Goal: Task Accomplishment & Management: Manage account settings

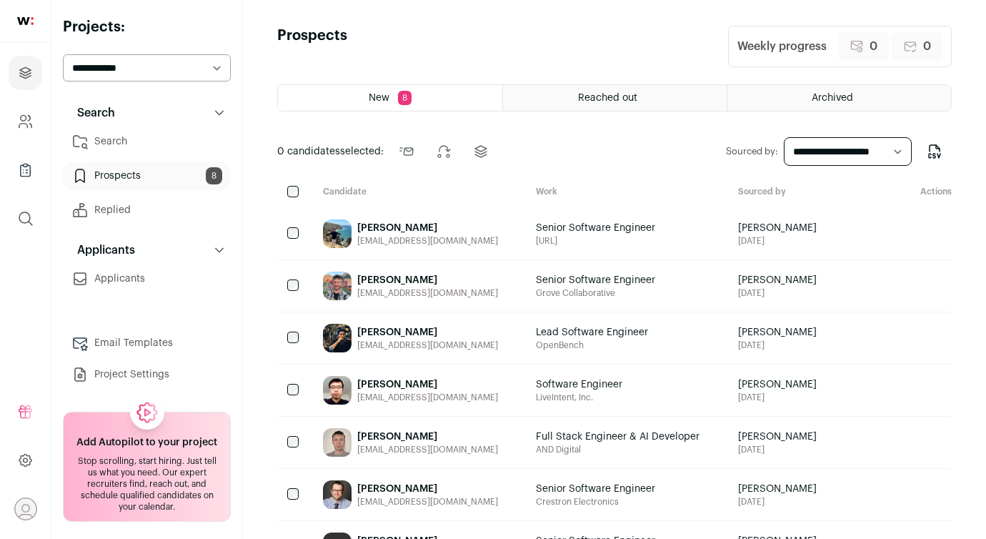
click at [184, 66] on select "**********" at bounding box center [147, 67] width 168 height 27
click at [113, 139] on link "Search" at bounding box center [147, 141] width 168 height 29
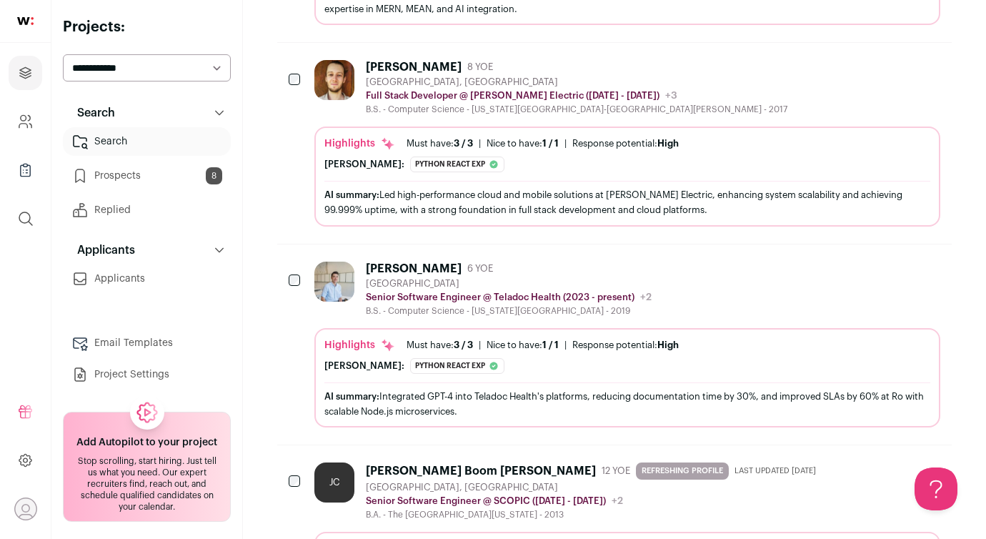
scroll to position [515, 0]
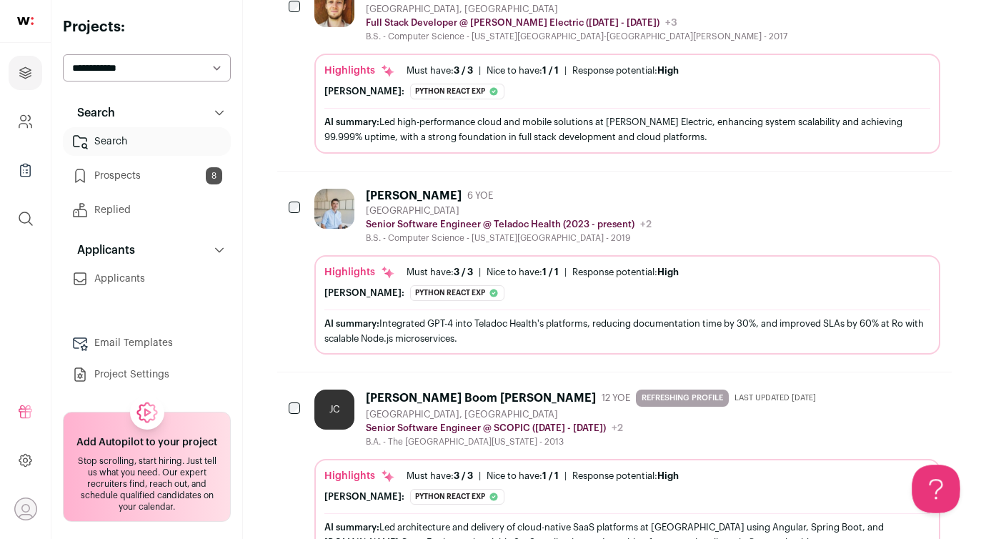
click at [929, 477] on button at bounding box center [933, 486] width 43 height 43
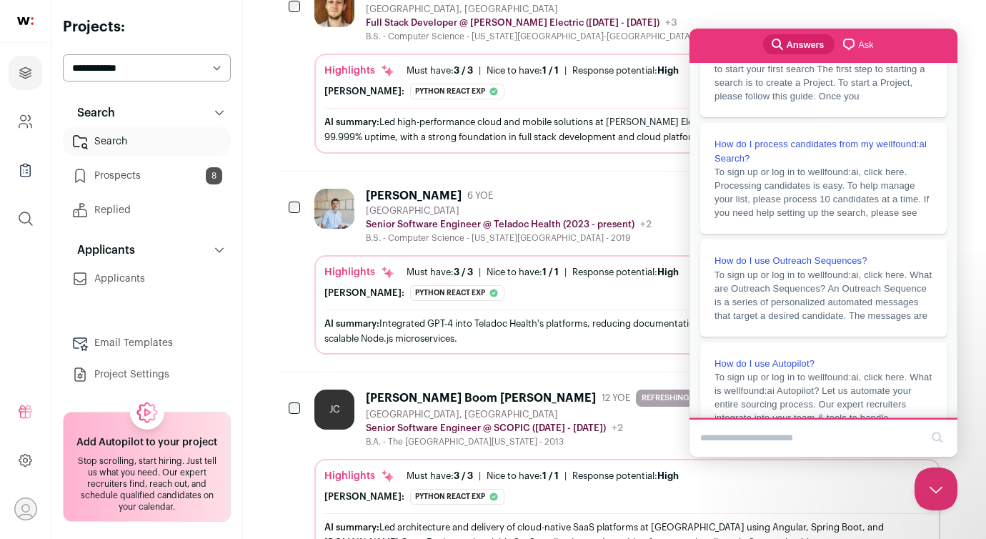
scroll to position [191, 0]
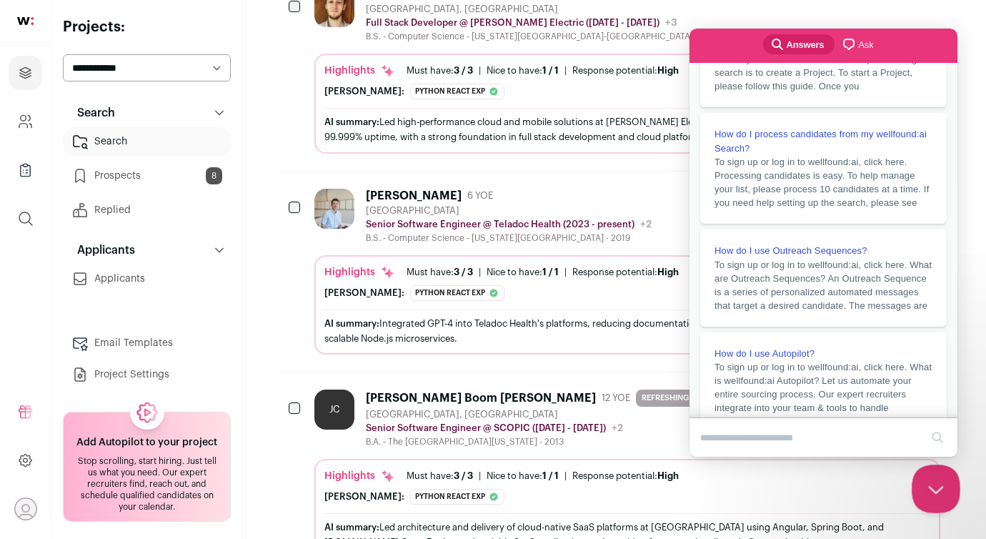
click at [933, 475] on button "Close Beacon popover" at bounding box center [933, 486] width 43 height 43
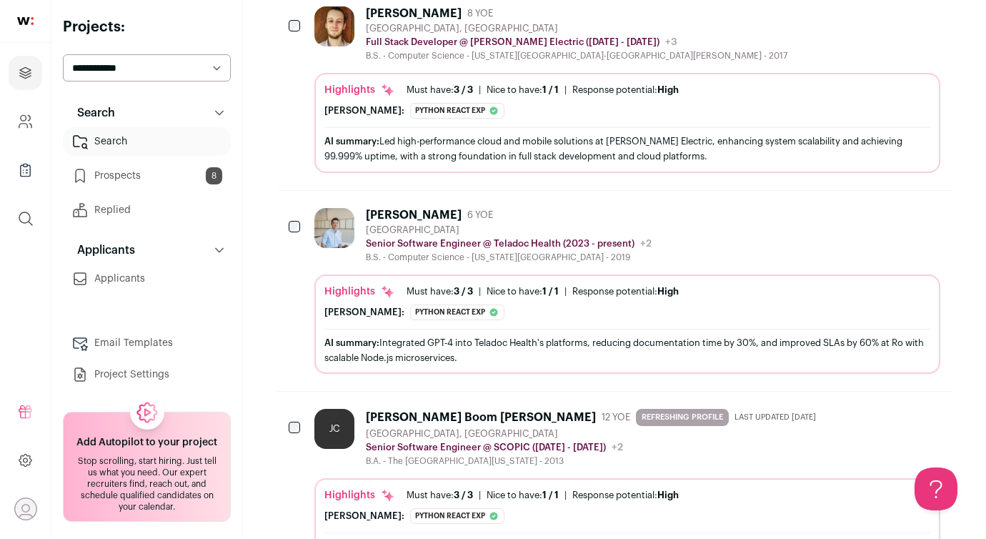
scroll to position [690, 0]
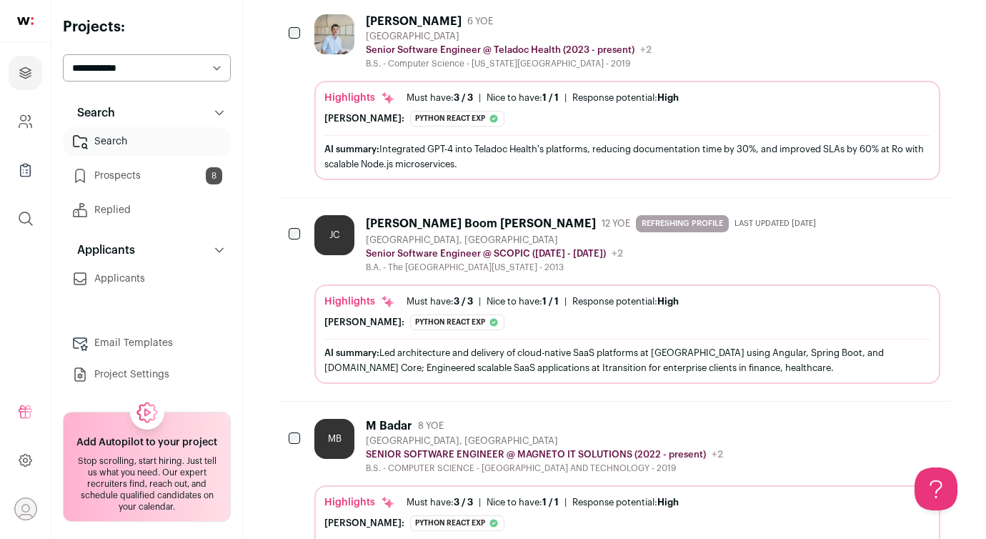
click at [467, 224] on div "[PERSON_NAME] Boom [PERSON_NAME]" at bounding box center [481, 224] width 230 height 14
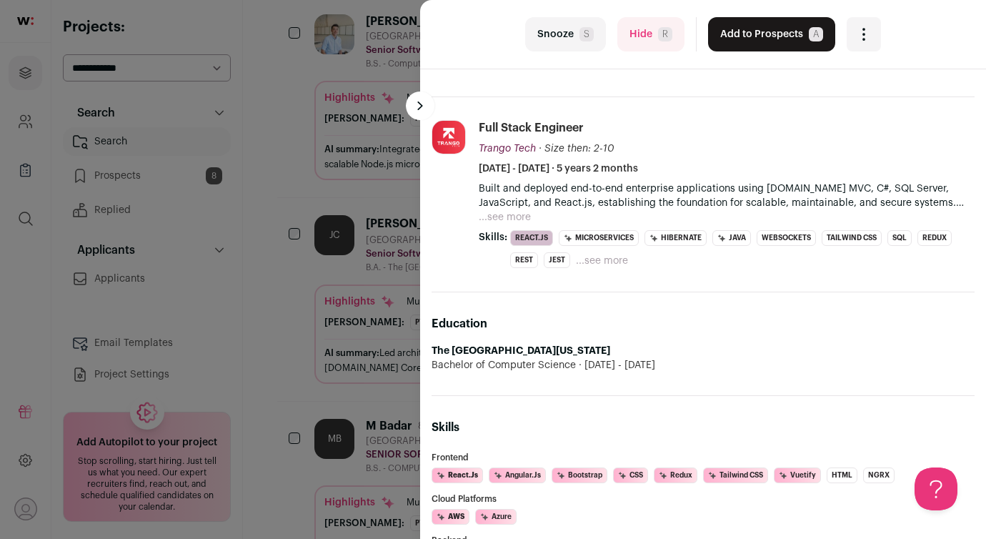
scroll to position [0, 0]
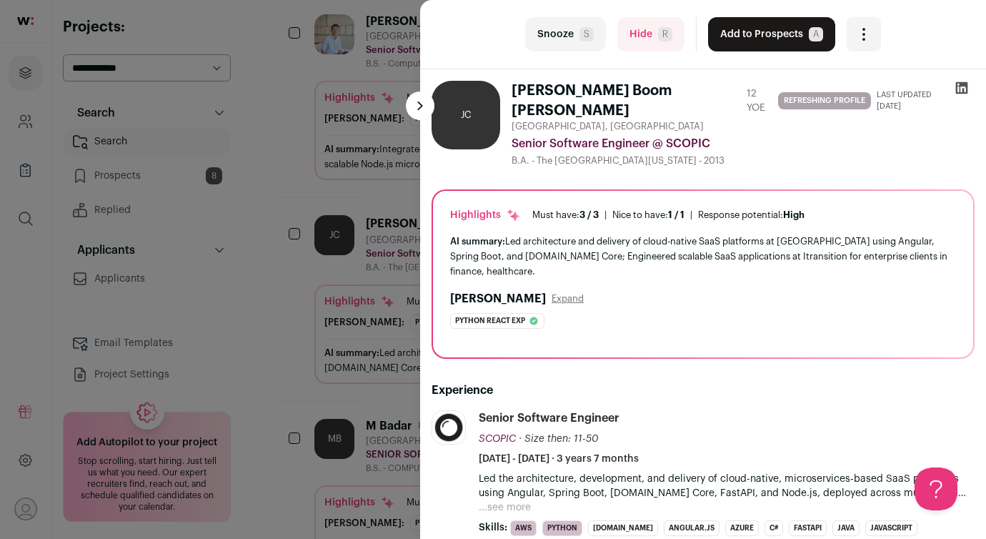
drag, startPoint x: 674, startPoint y: 89, endPoint x: 506, endPoint y: 89, distance: 167.9
click at [506, 89] on div "[PERSON_NAME] Boom [PERSON_NAME] 12 YOE REFRESHING PROFILE Last updated [DATE] …" at bounding box center [703, 124] width 543 height 86
copy h1 "[PERSON_NAME] Boom [PERSON_NAME]"
click at [867, 36] on icon "Open dropdown" at bounding box center [863, 34] width 17 height 17
click at [910, 21] on div "last Snooze S Hide R Add to Prospects A Are you sure? [PERSON_NAME] Boom [PERSO…" at bounding box center [703, 34] width 532 height 34
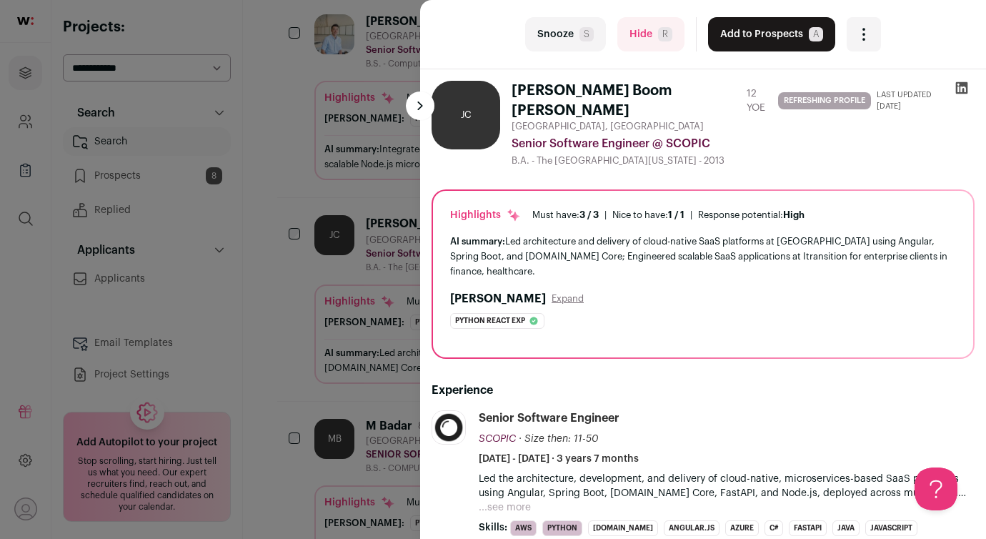
click at [640, 44] on button "Hide R" at bounding box center [650, 34] width 67 height 34
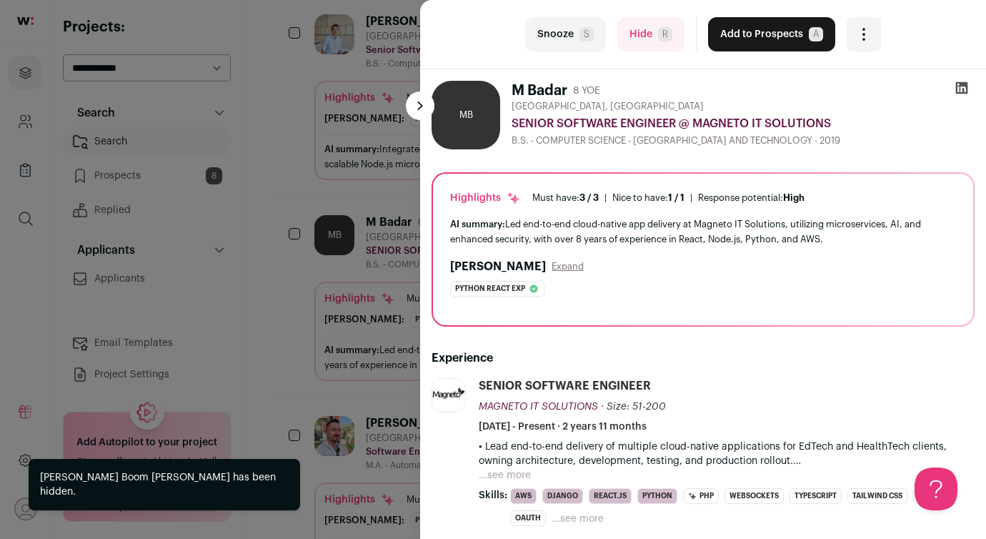
click at [422, 112] on button at bounding box center [420, 105] width 29 height 29
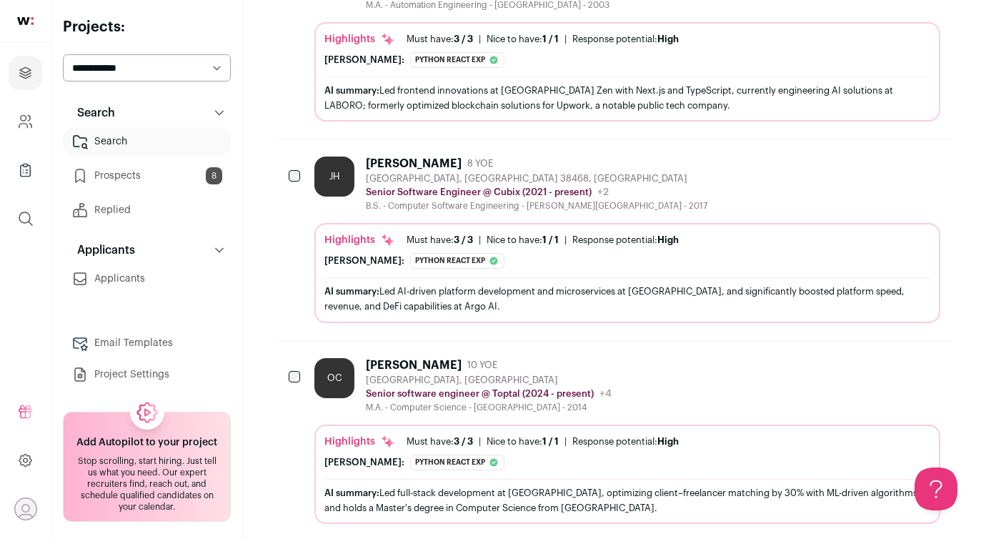
scroll to position [1151, 0]
click at [419, 164] on div "[PERSON_NAME]" at bounding box center [414, 163] width 96 height 14
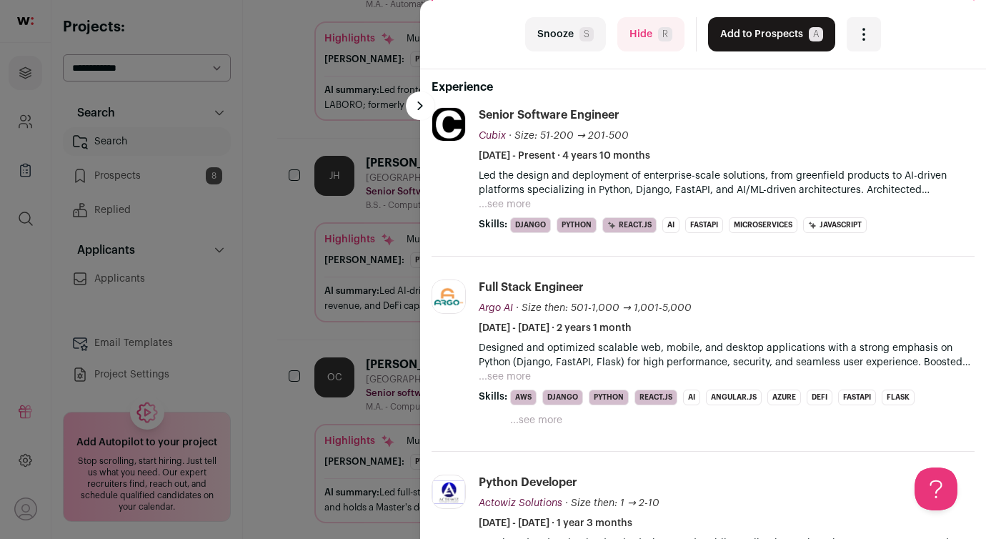
scroll to position [0, 0]
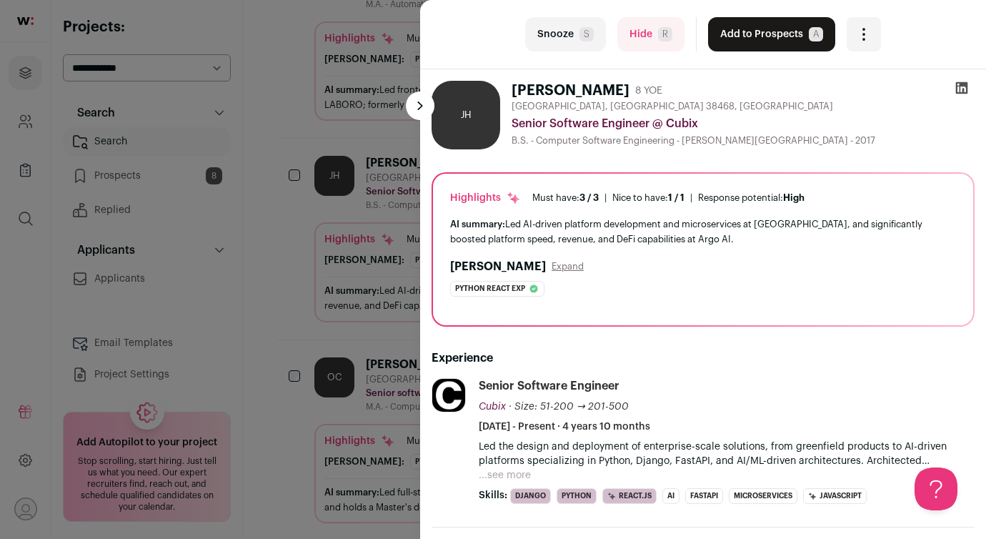
drag, startPoint x: 610, startPoint y: 87, endPoint x: 515, endPoint y: 88, distance: 95.8
click at [515, 88] on h1 "[PERSON_NAME]" at bounding box center [571, 91] width 118 height 20
copy h1 "[PERSON_NAME]"
click at [778, 33] on button "Add to Prospects A" at bounding box center [771, 34] width 127 height 34
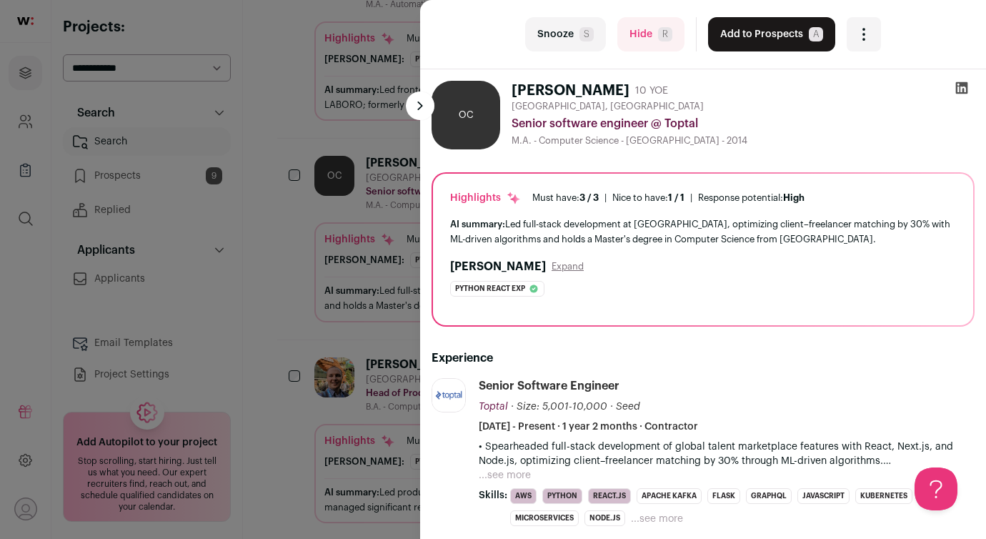
scroll to position [16, 0]
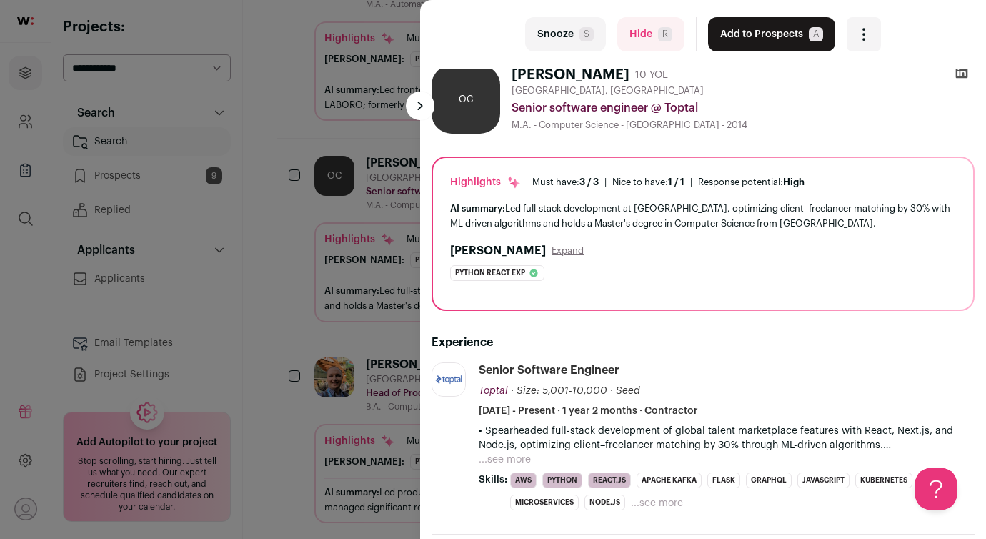
click at [418, 109] on button at bounding box center [420, 105] width 29 height 29
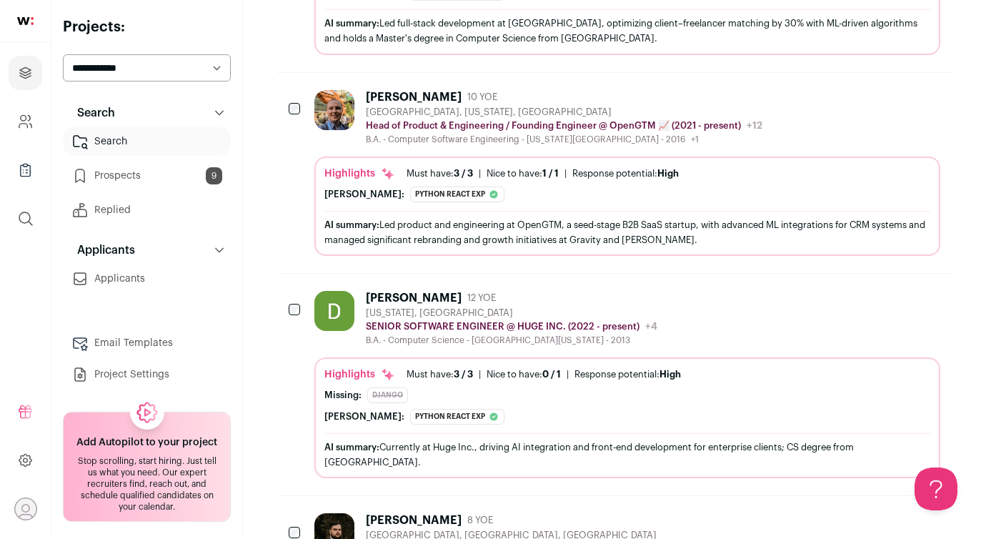
scroll to position [1428, 0]
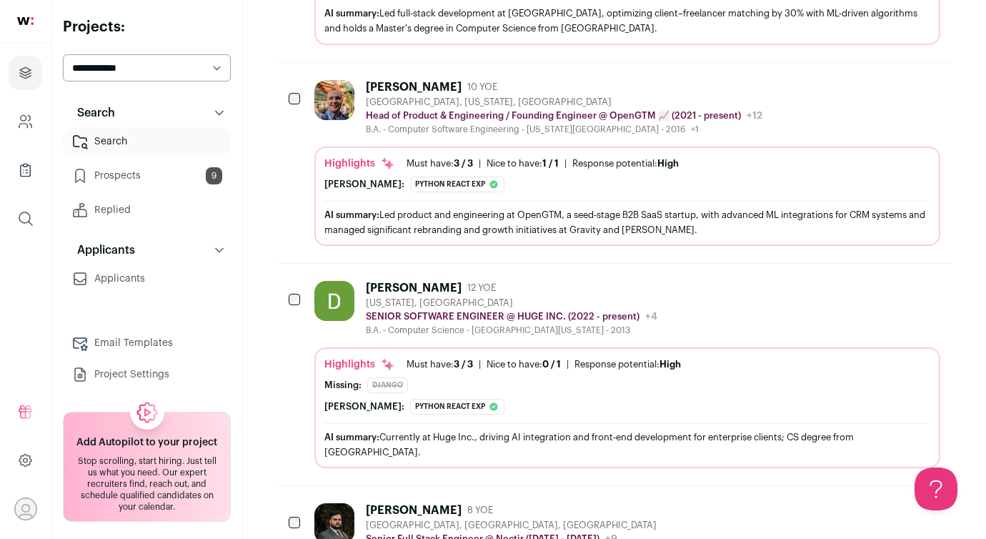
click at [423, 81] on div "[PERSON_NAME]" at bounding box center [414, 87] width 96 height 14
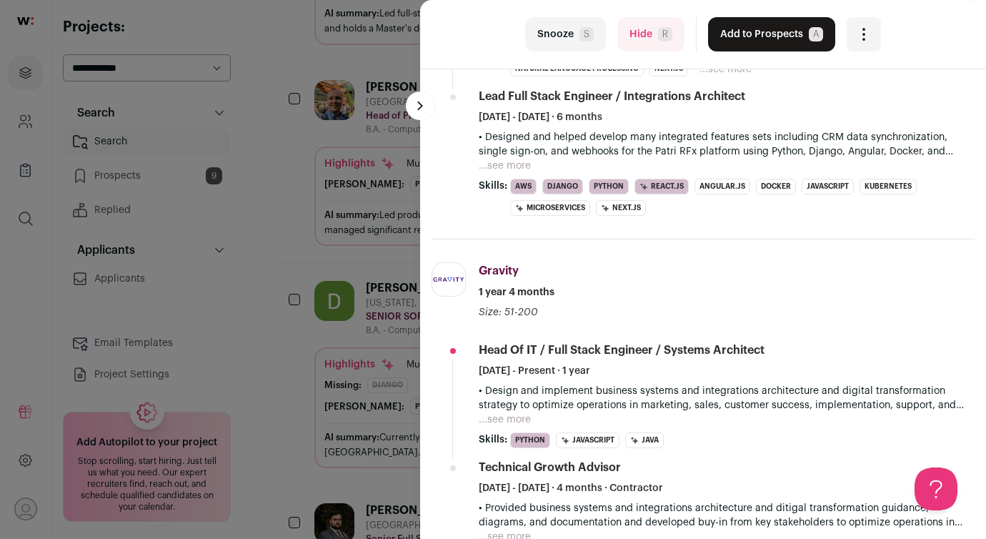
scroll to position [668, 0]
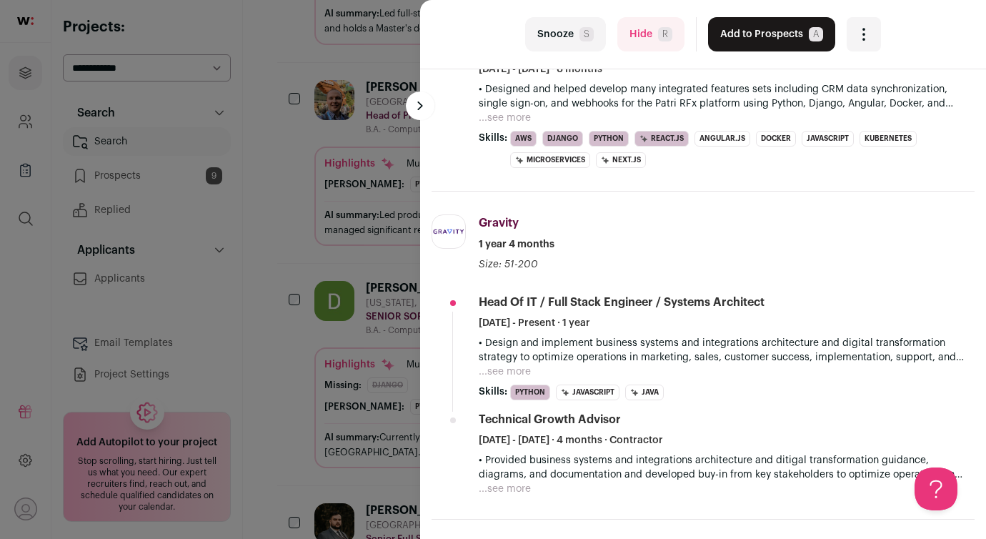
click at [633, 36] on button "Hide R" at bounding box center [650, 34] width 67 height 34
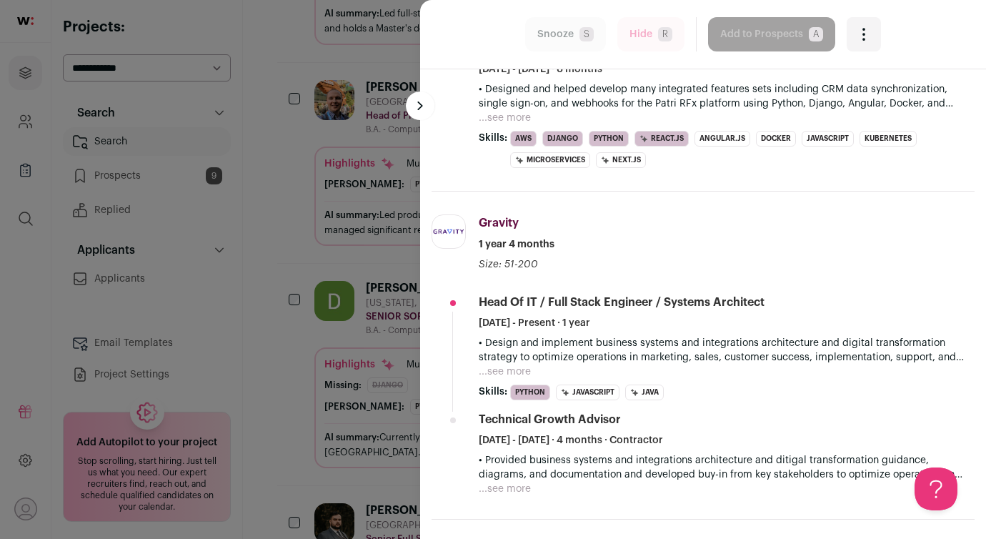
click at [421, 107] on button at bounding box center [420, 105] width 29 height 29
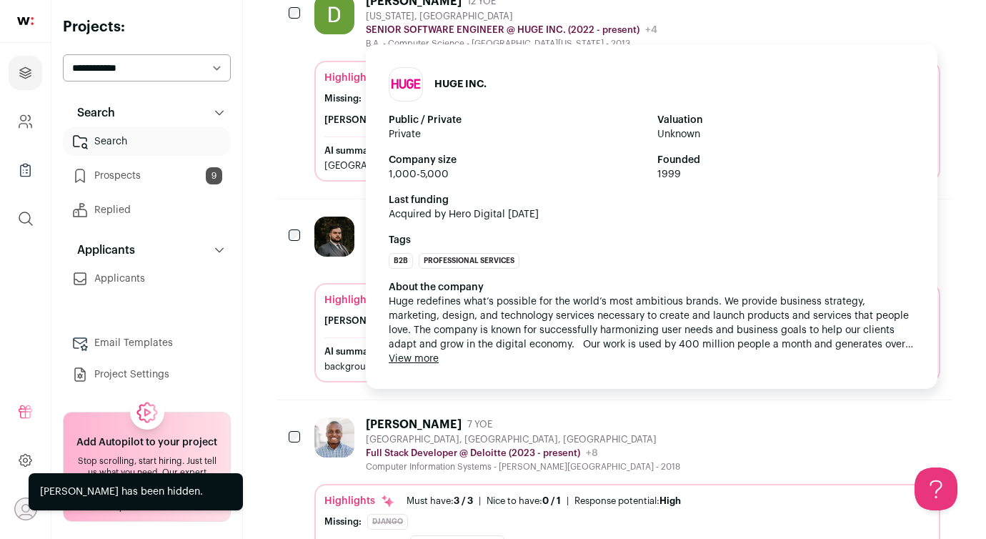
scroll to position [1520, 0]
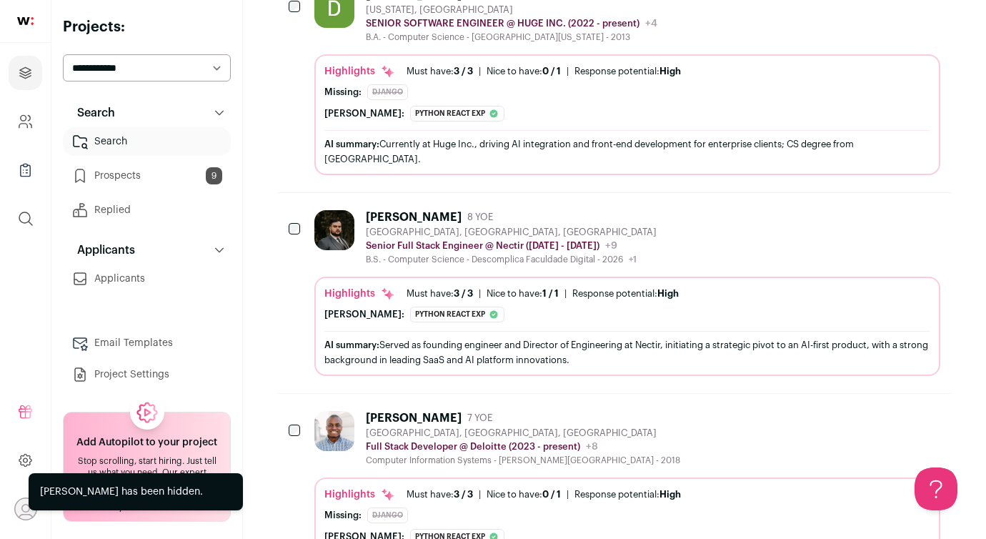
click at [394, 210] on div "[PERSON_NAME]" at bounding box center [414, 217] width 96 height 14
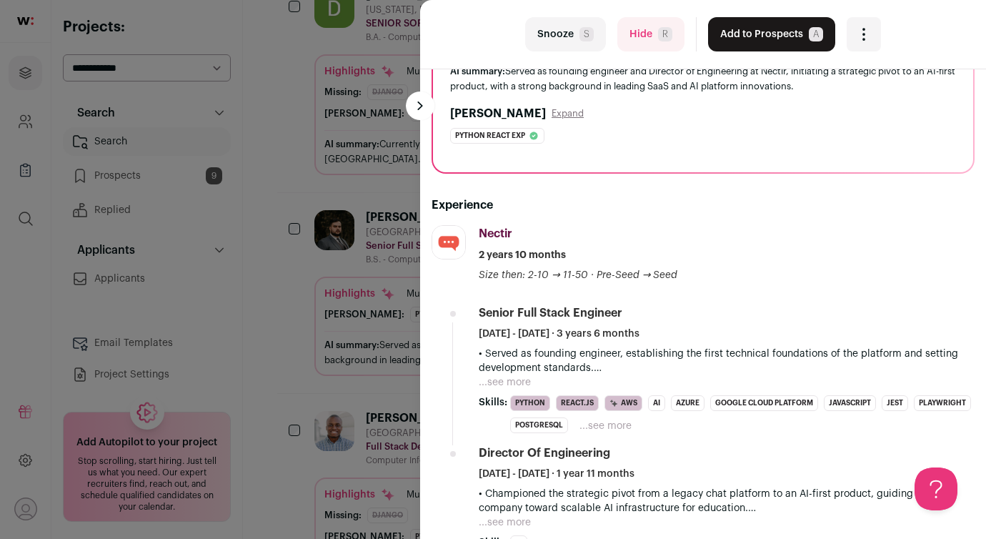
scroll to position [0, 0]
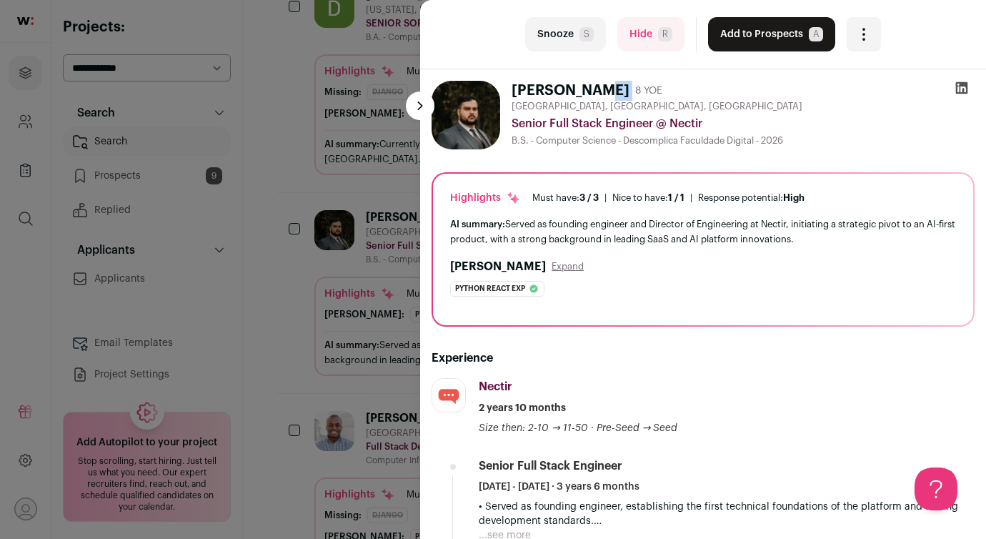
drag, startPoint x: 509, startPoint y: 92, endPoint x: 640, endPoint y: 96, distance: 131.5
click at [640, 96] on div "[PERSON_NAME] 8 YOE [GEOGRAPHIC_DATA], [GEOGRAPHIC_DATA], [GEOGRAPHIC_DATA] Sen…" at bounding box center [703, 115] width 543 height 69
copy div "[PERSON_NAME]"
click at [720, 29] on button "Add to Prospects A" at bounding box center [771, 34] width 127 height 34
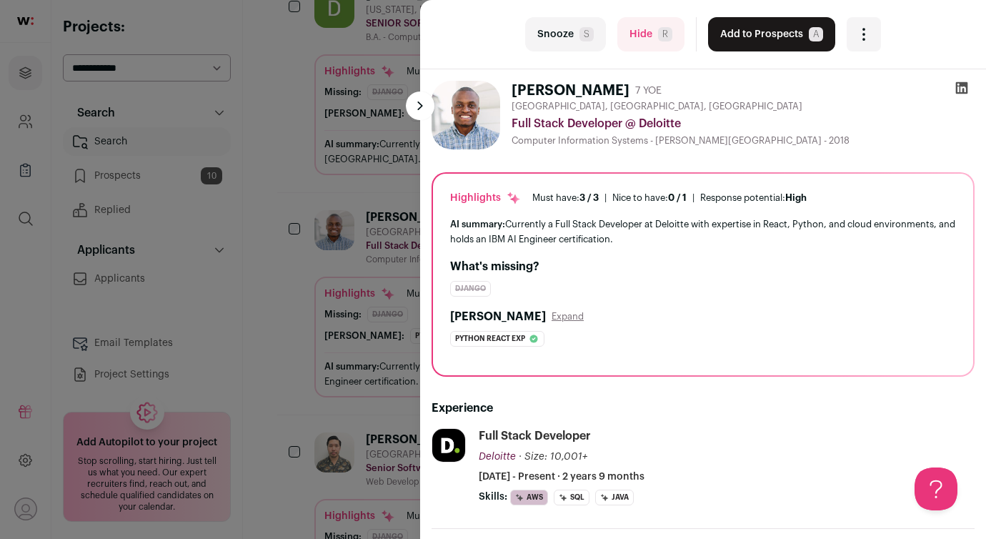
click at [632, 39] on button "Hide R" at bounding box center [650, 34] width 67 height 34
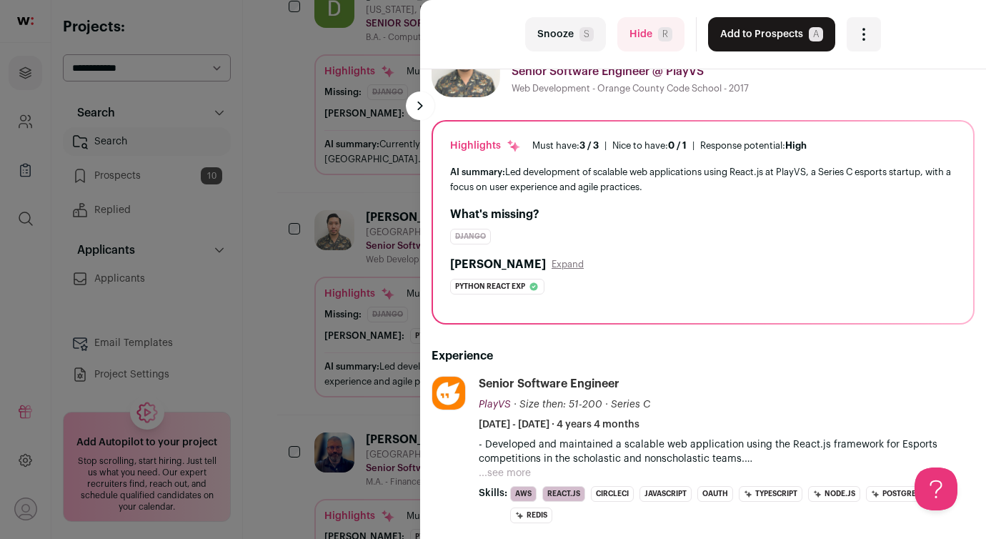
scroll to position [50, 0]
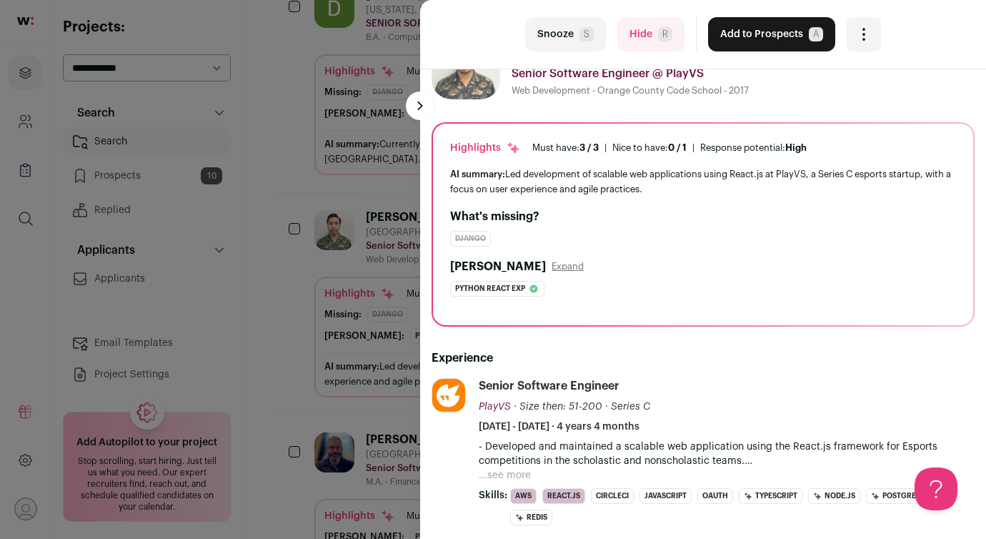
click at [640, 29] on button "Hide R" at bounding box center [650, 34] width 67 height 34
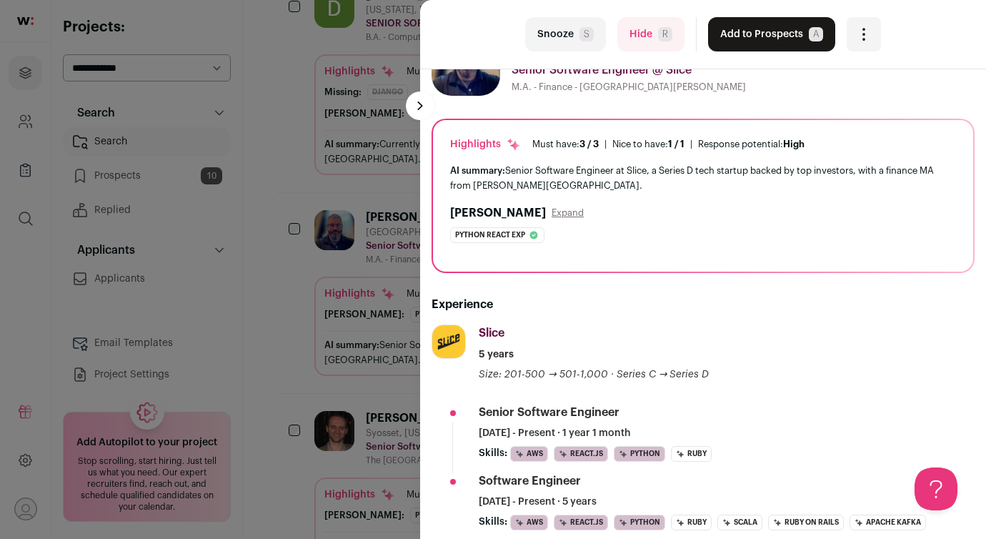
scroll to position [0, 0]
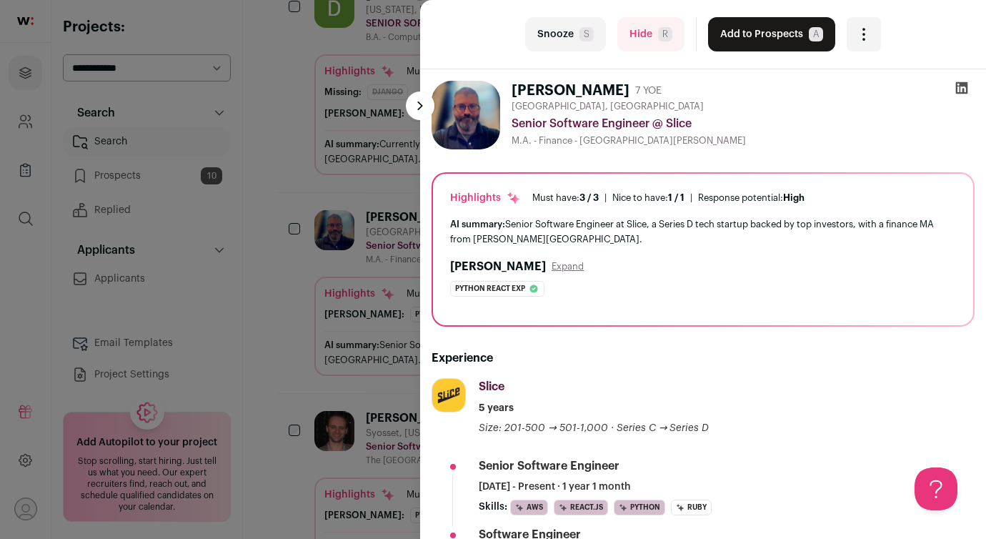
drag, startPoint x: 508, startPoint y: 88, endPoint x: 607, endPoint y: 87, distance: 99.3
click at [607, 87] on div "[PERSON_NAME] 7 YOE [GEOGRAPHIC_DATA], [GEOGRAPHIC_DATA] Senior Software Engine…" at bounding box center [703, 115] width 543 height 69
copy h1 "[PERSON_NAME]"
click at [745, 35] on button "Add to Prospects A" at bounding box center [771, 34] width 127 height 34
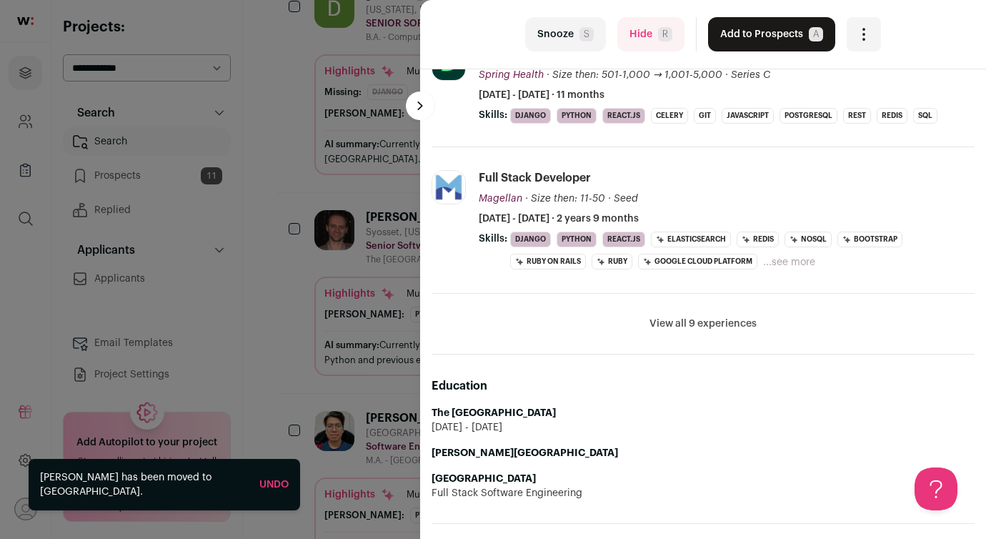
scroll to position [492, 0]
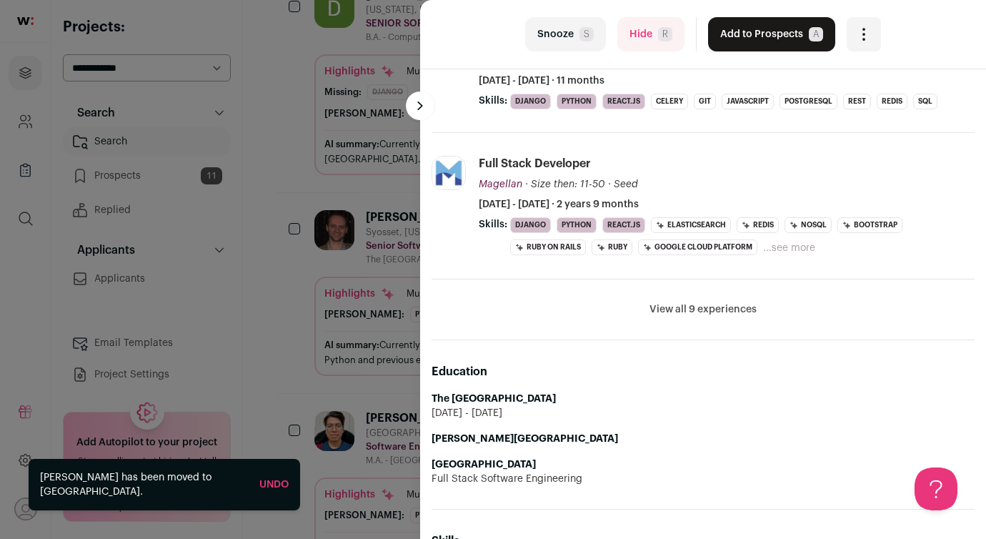
click at [692, 312] on button "View all 9 experiences" at bounding box center [703, 309] width 107 height 14
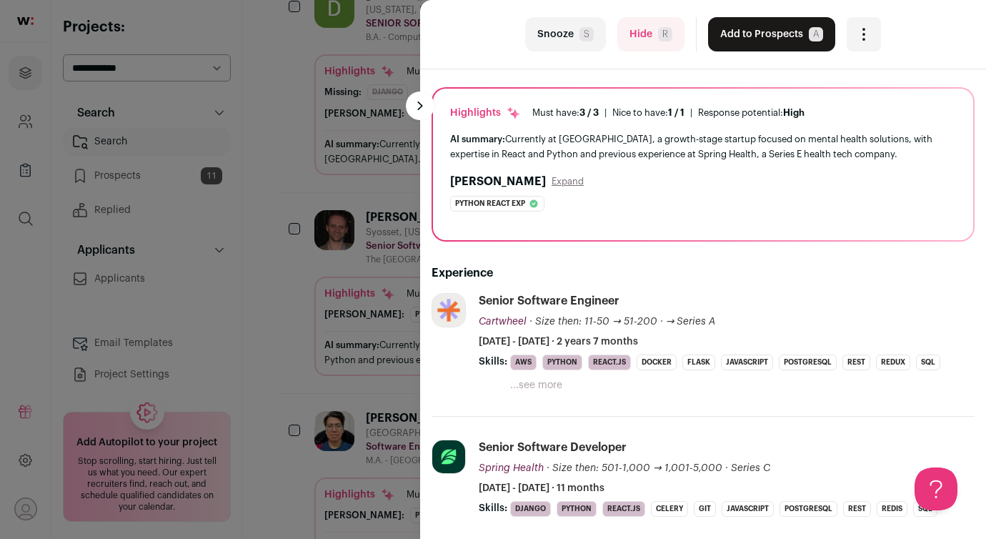
scroll to position [0, 0]
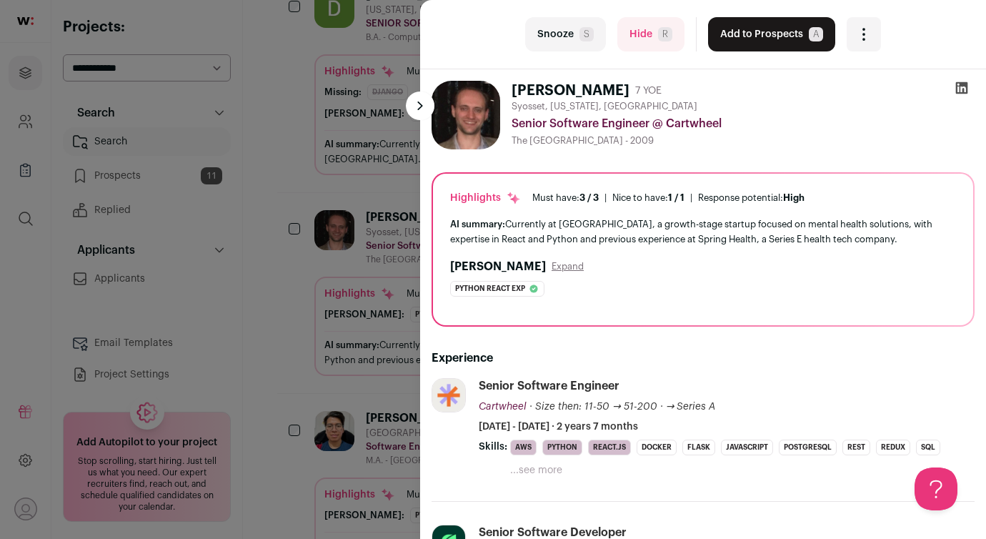
drag, startPoint x: 514, startPoint y: 89, endPoint x: 599, endPoint y: 91, distance: 85.1
click at [599, 91] on h1 "[PERSON_NAME]" at bounding box center [571, 91] width 118 height 20
copy h1 "[PERSON_NAME]"
click at [639, 41] on button "Hide R" at bounding box center [650, 34] width 67 height 34
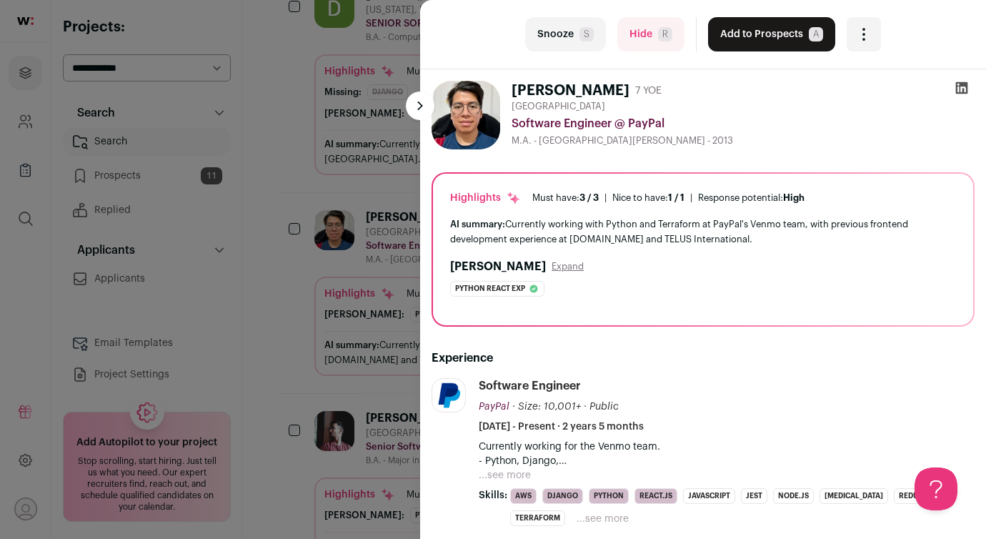
drag, startPoint x: 507, startPoint y: 86, endPoint x: 596, endPoint y: 92, distance: 88.9
click at [596, 92] on div "[PERSON_NAME] 7 YOE [GEOGRAPHIC_DATA] Software Engineer @ PayPal M.A. - [GEOGRA…" at bounding box center [703, 115] width 543 height 69
copy h1 "[PERSON_NAME]"
click at [650, 41] on button "Hide R" at bounding box center [650, 34] width 67 height 34
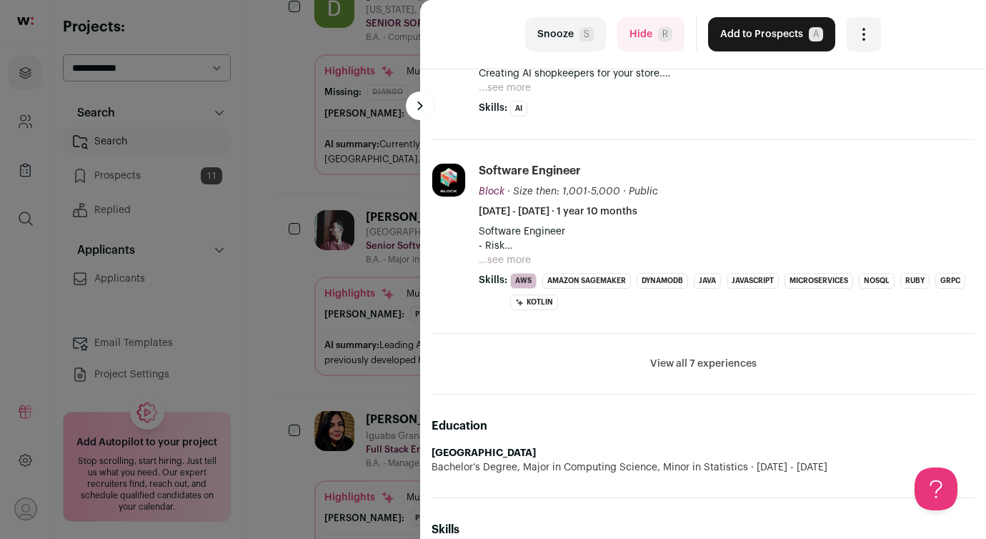
scroll to position [583, 0]
click at [680, 365] on button "View all 7 experiences" at bounding box center [703, 363] width 106 height 14
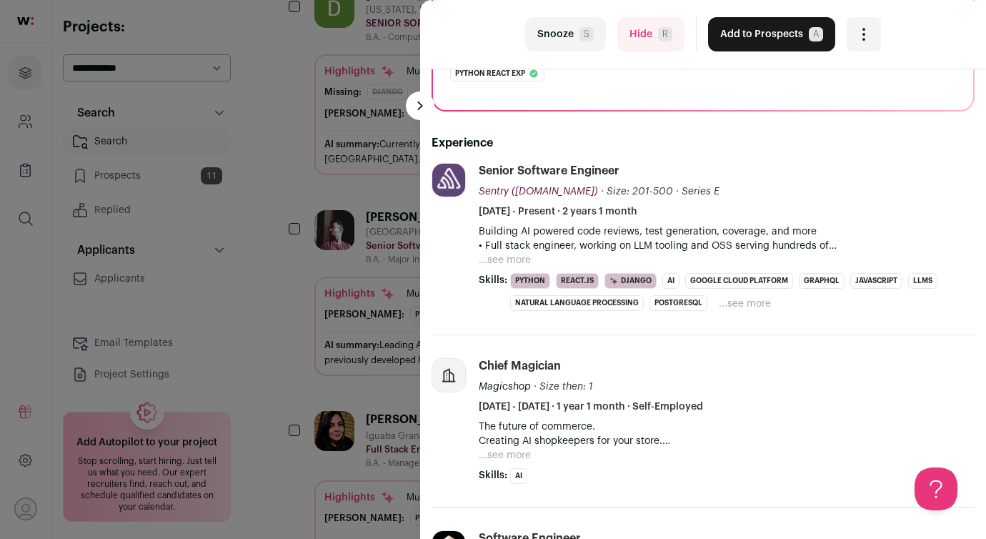
scroll to position [0, 0]
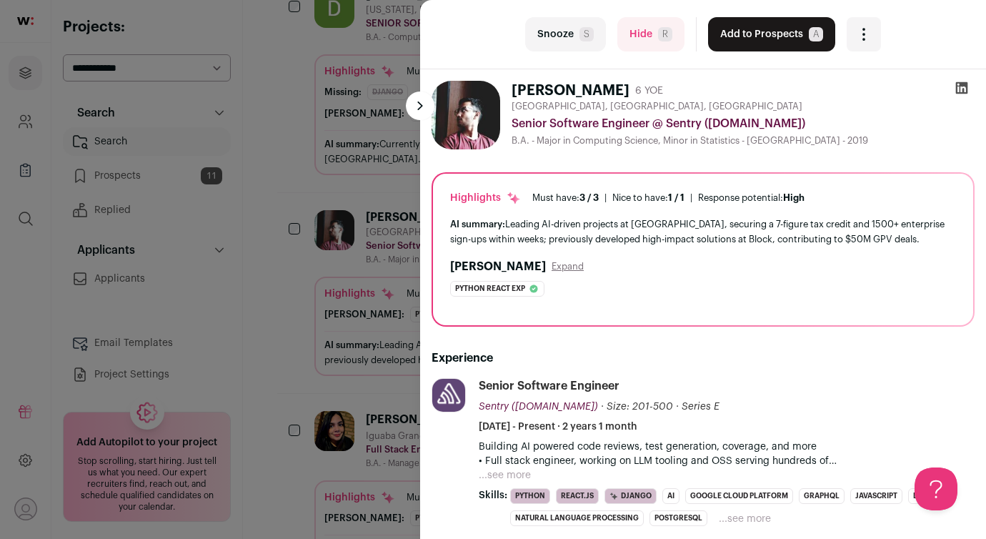
drag, startPoint x: 515, startPoint y: 90, endPoint x: 620, endPoint y: 94, distance: 105.8
click at [620, 94] on div "[PERSON_NAME] 6 YOE" at bounding box center [590, 91] width 157 height 20
copy h1 "[PERSON_NAME]"
click at [780, 34] on button "Add to Prospects A" at bounding box center [771, 34] width 127 height 34
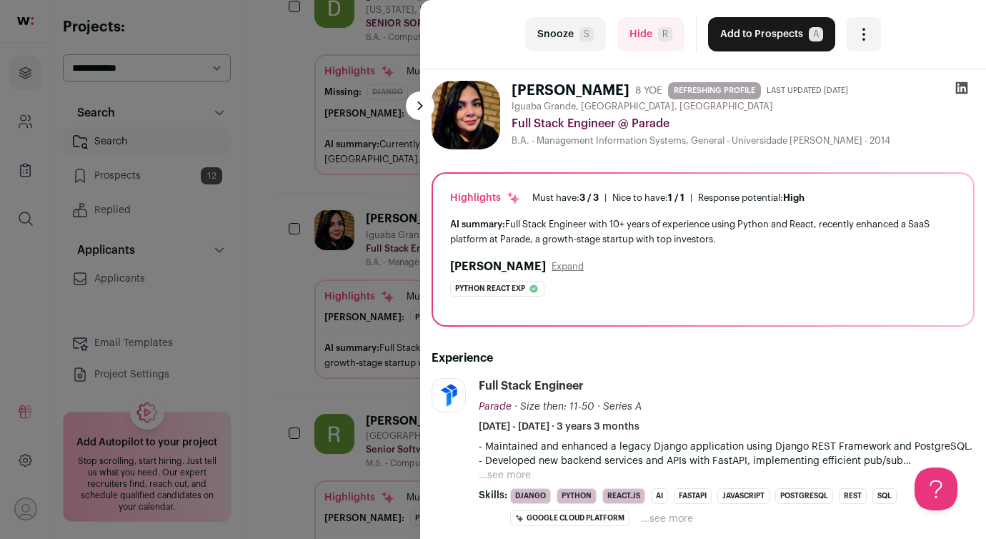
drag, startPoint x: 518, startPoint y: 88, endPoint x: 647, endPoint y: 90, distance: 129.4
click at [630, 90] on h1 "[PERSON_NAME]" at bounding box center [571, 91] width 118 height 20
copy h1 "[PERSON_NAME]"
click at [645, 40] on button "Hide R" at bounding box center [650, 34] width 67 height 34
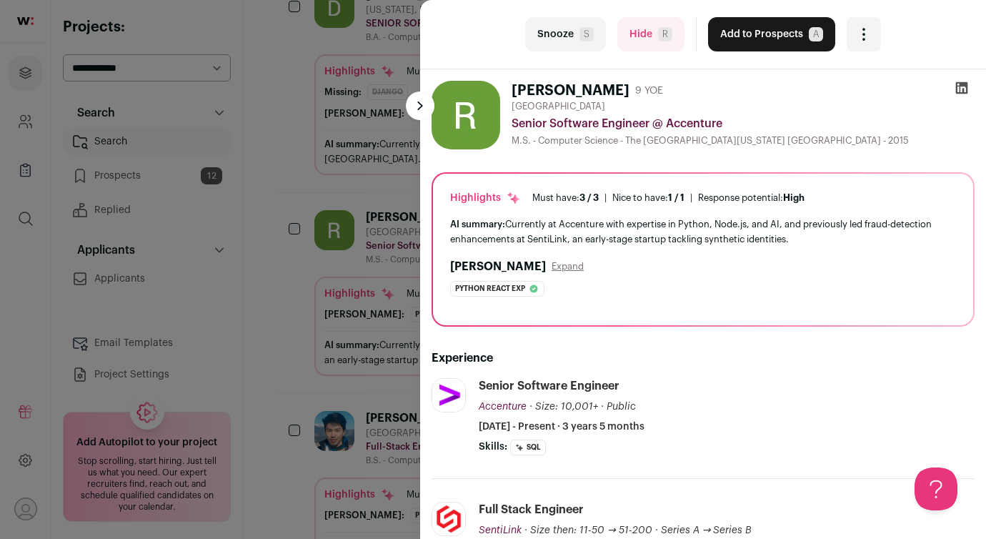
click at [649, 34] on button "Hide R" at bounding box center [650, 34] width 67 height 34
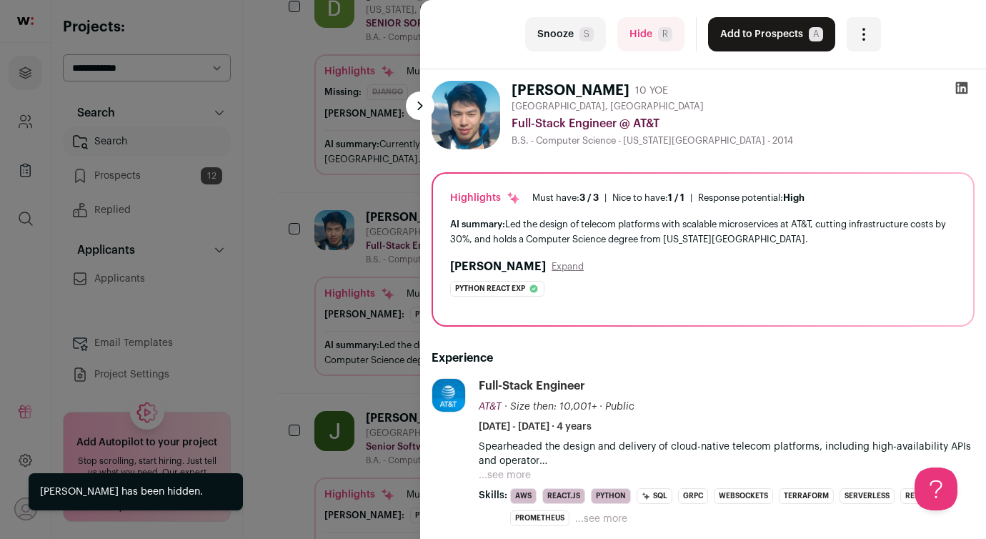
scroll to position [1, 0]
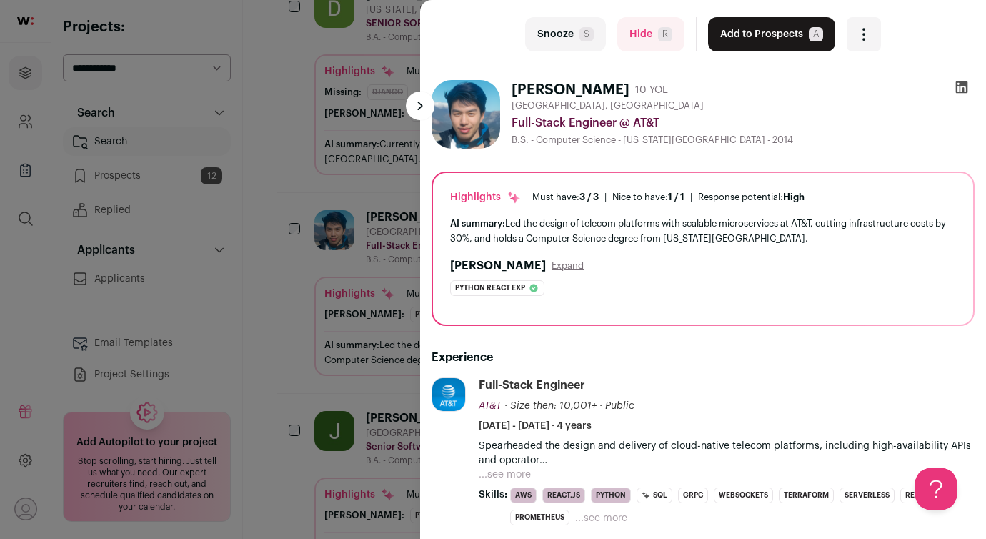
click at [650, 45] on button "Hide R" at bounding box center [650, 34] width 67 height 34
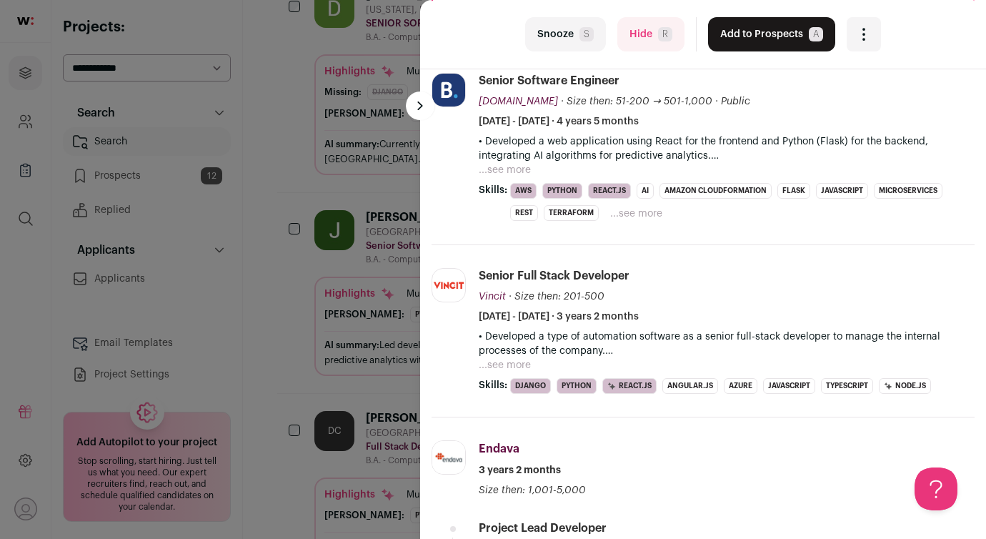
scroll to position [0, 0]
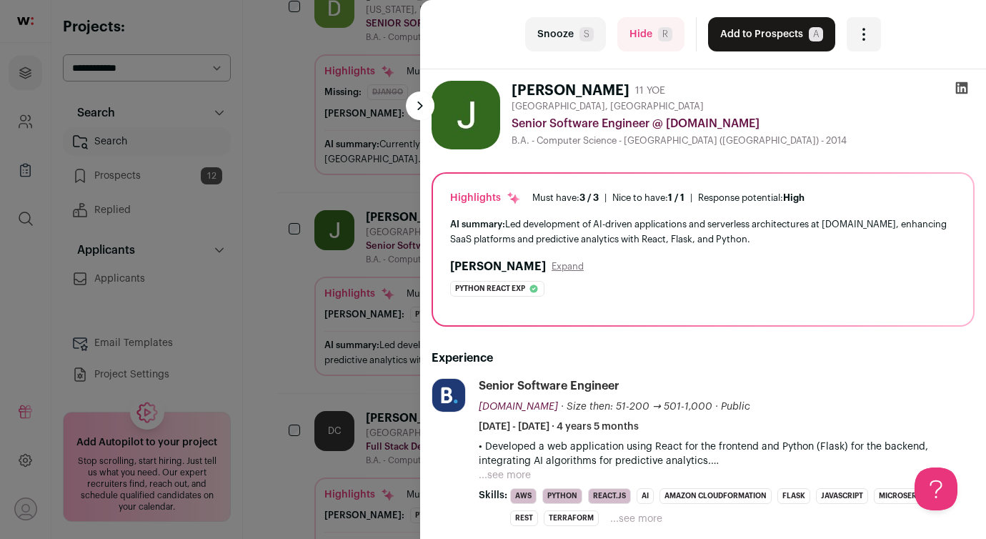
drag, startPoint x: 513, startPoint y: 90, endPoint x: 595, endPoint y: 92, distance: 82.2
click at [595, 92] on h1 "[PERSON_NAME]" at bounding box center [571, 91] width 118 height 20
copy h1 "[PERSON_NAME]"
click at [653, 44] on button "Hide R" at bounding box center [650, 34] width 67 height 34
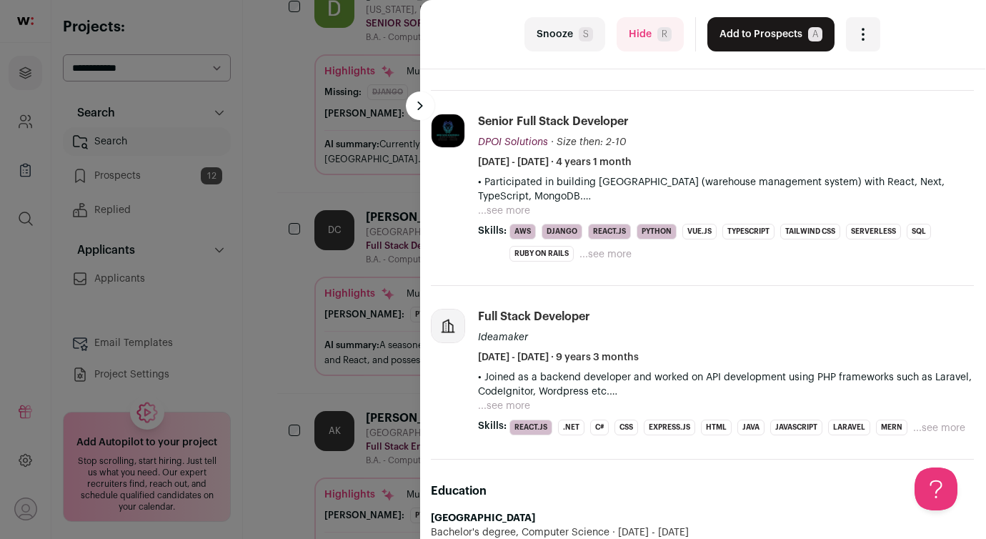
scroll to position [0, 1]
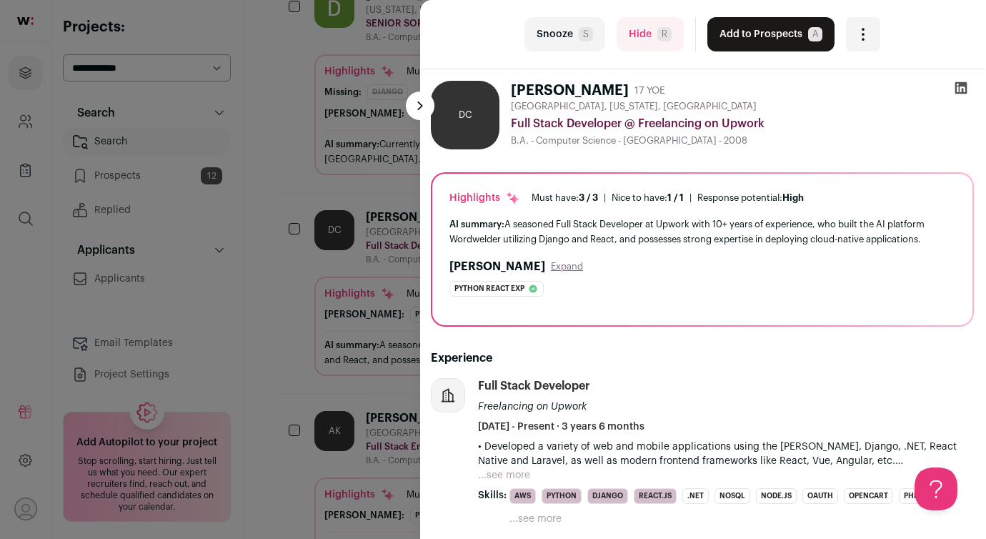
click at [622, 39] on button "Hide R" at bounding box center [650, 34] width 67 height 34
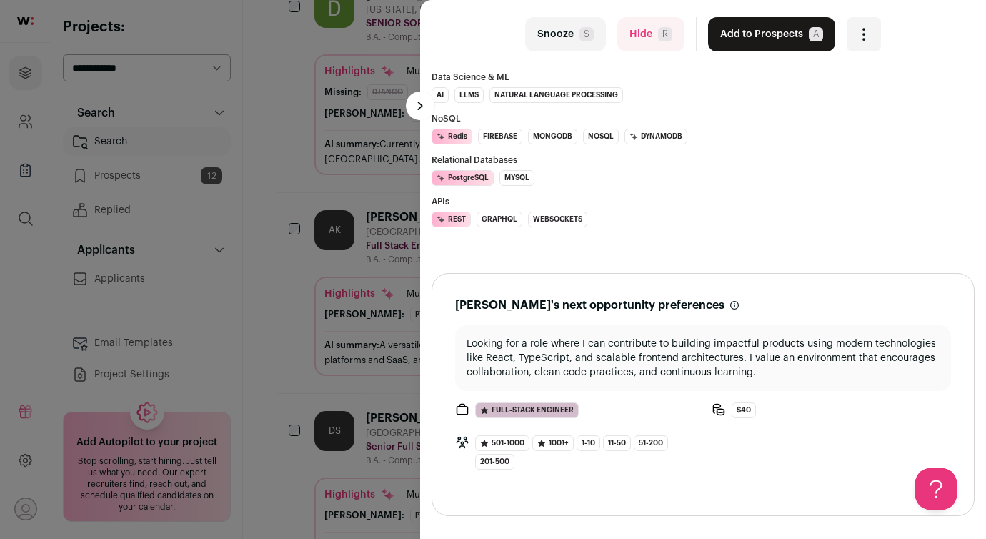
scroll to position [0, 0]
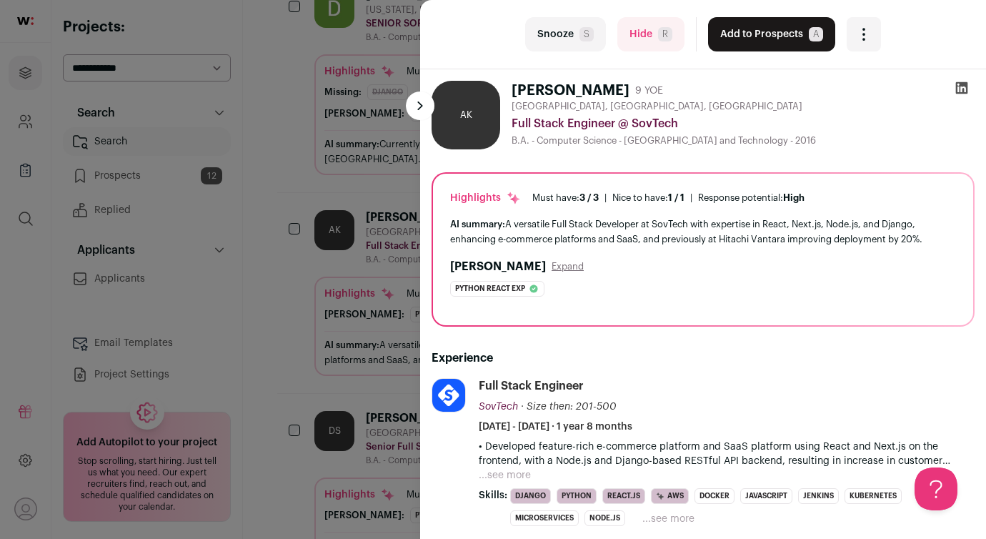
drag, startPoint x: 515, startPoint y: 89, endPoint x: 628, endPoint y: 92, distance: 113.7
click at [628, 92] on h1 "[PERSON_NAME]" at bounding box center [571, 91] width 118 height 20
copy h1 "[PERSON_NAME]"
click at [841, 107] on div "[GEOGRAPHIC_DATA], [GEOGRAPHIC_DATA], [GEOGRAPHIC_DATA]" at bounding box center [743, 106] width 463 height 11
click at [647, 34] on button "Hide R" at bounding box center [650, 34] width 67 height 34
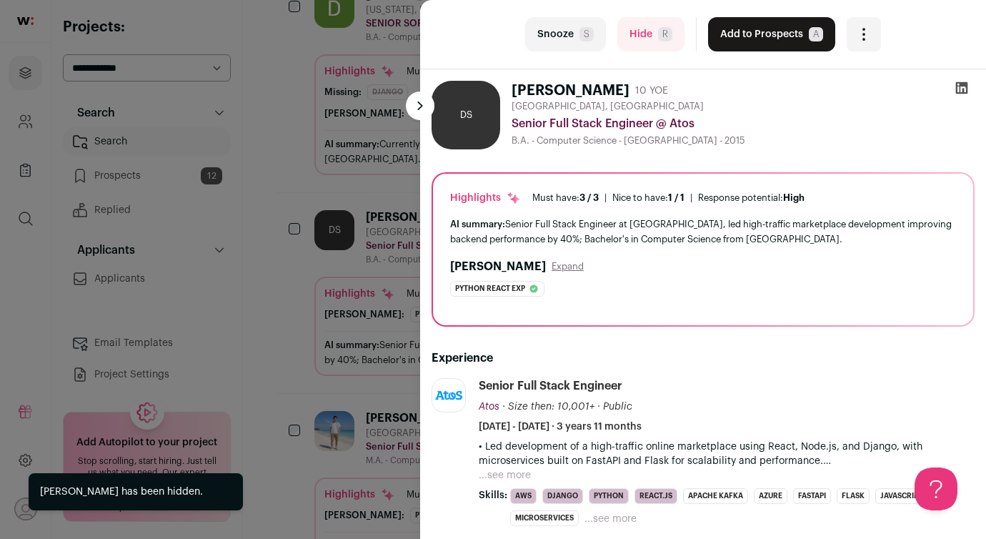
click at [655, 36] on button "Hide R" at bounding box center [650, 34] width 67 height 34
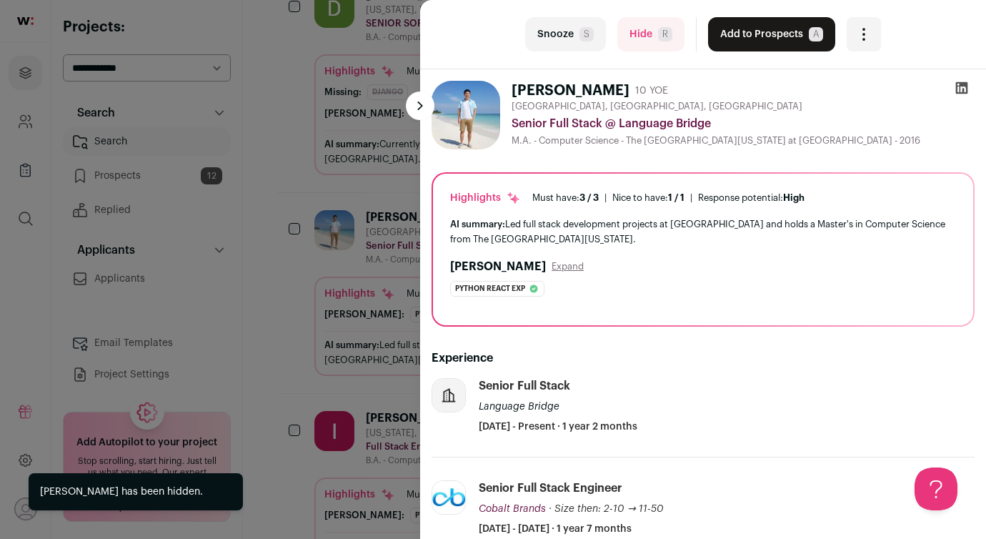
drag, startPoint x: 513, startPoint y: 89, endPoint x: 626, endPoint y: 93, distance: 113.0
click at [626, 93] on h1 "[PERSON_NAME]" at bounding box center [571, 91] width 118 height 20
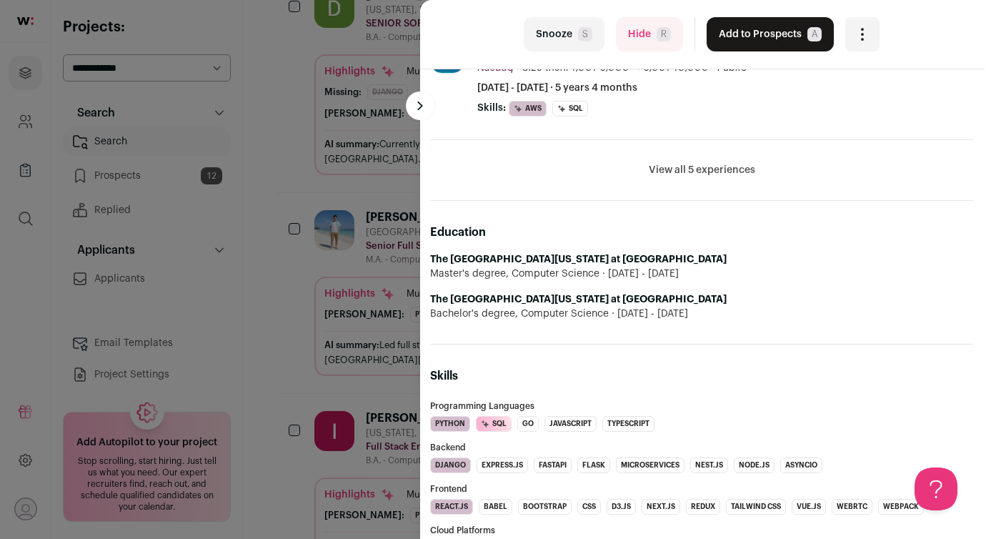
scroll to position [544, 1]
click at [684, 168] on button "View all 5 experiences" at bounding box center [702, 169] width 106 height 14
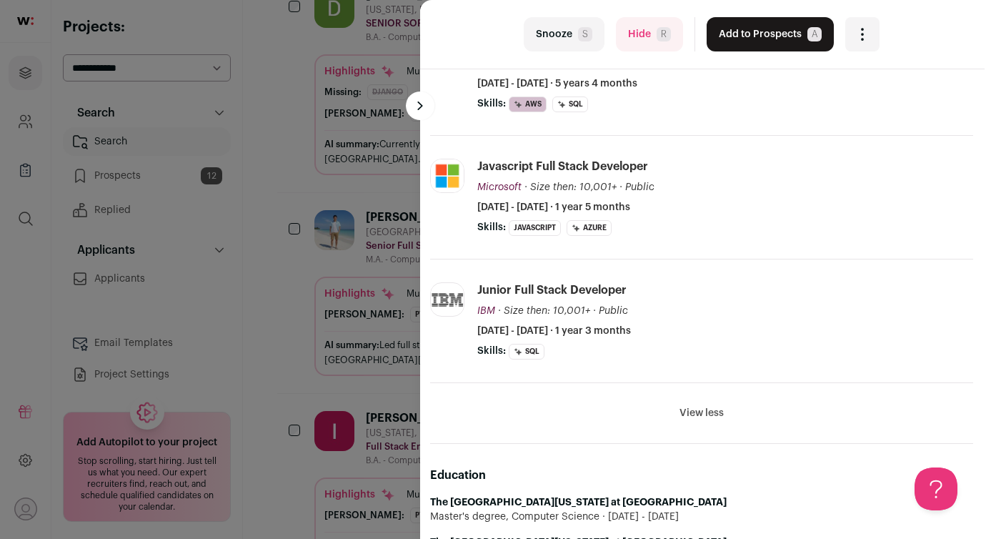
scroll to position [0, 1]
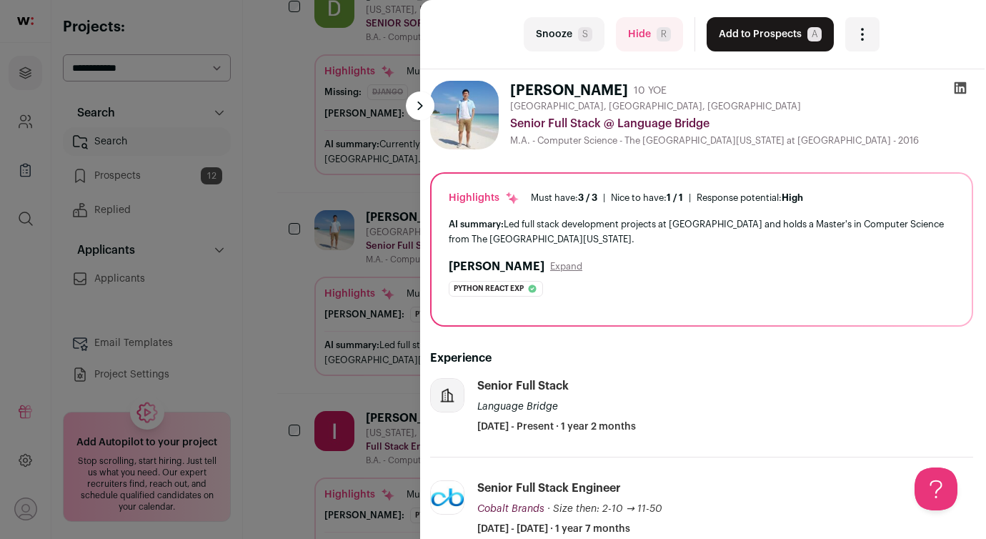
click at [765, 119] on div "Senior Full Stack @ Language Bridge" at bounding box center [741, 123] width 463 height 17
click at [649, 36] on button "Hide R" at bounding box center [649, 34] width 67 height 34
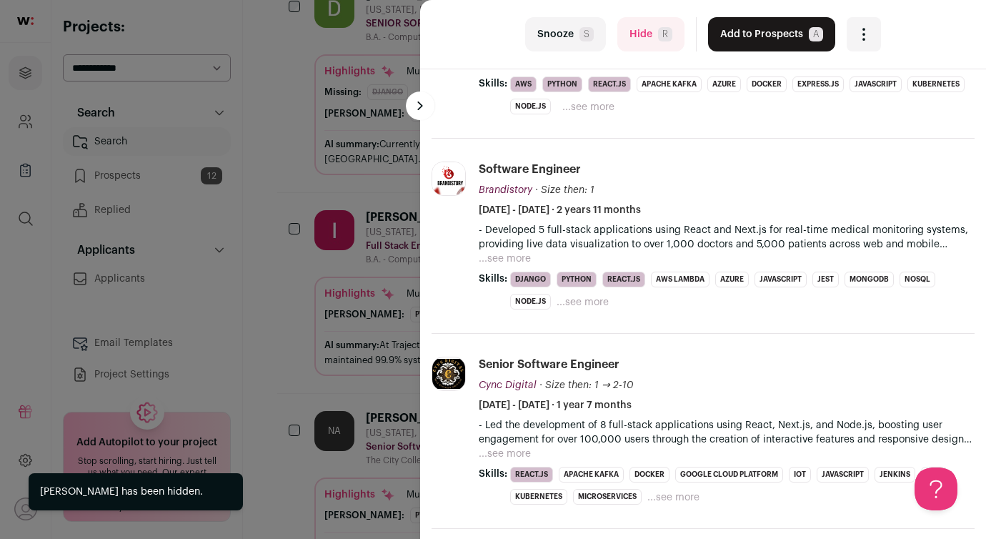
scroll to position [327, 0]
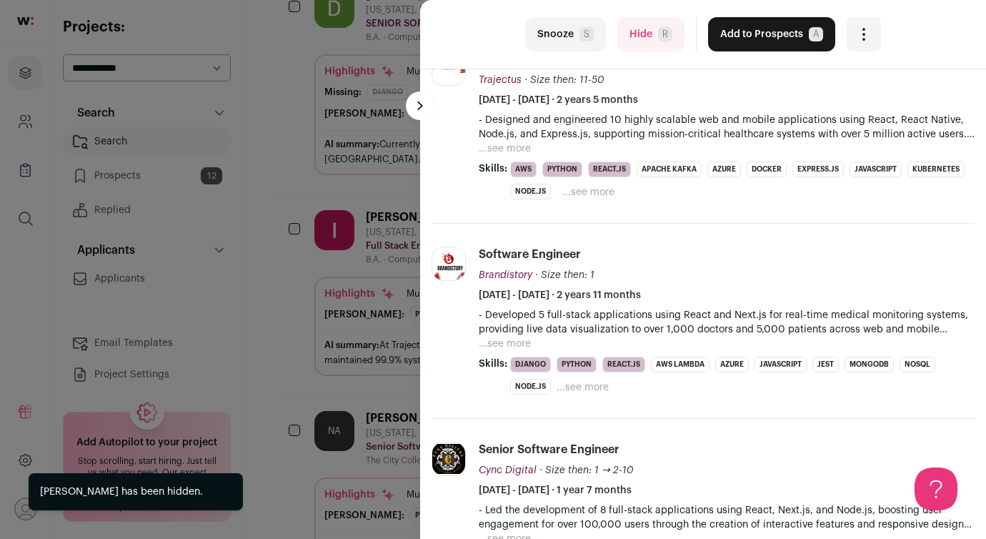
click at [656, 34] on button "Hide R" at bounding box center [650, 34] width 67 height 34
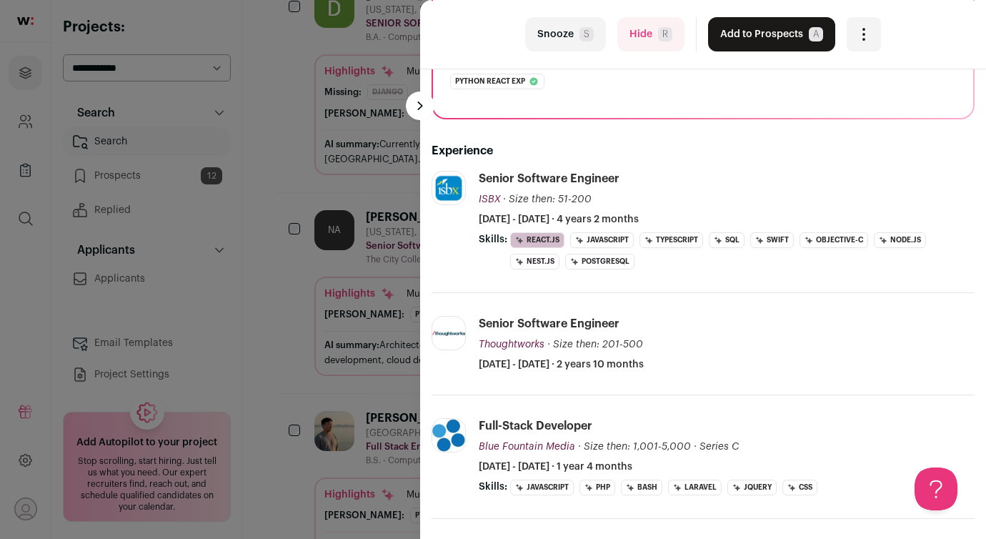
scroll to position [0, 0]
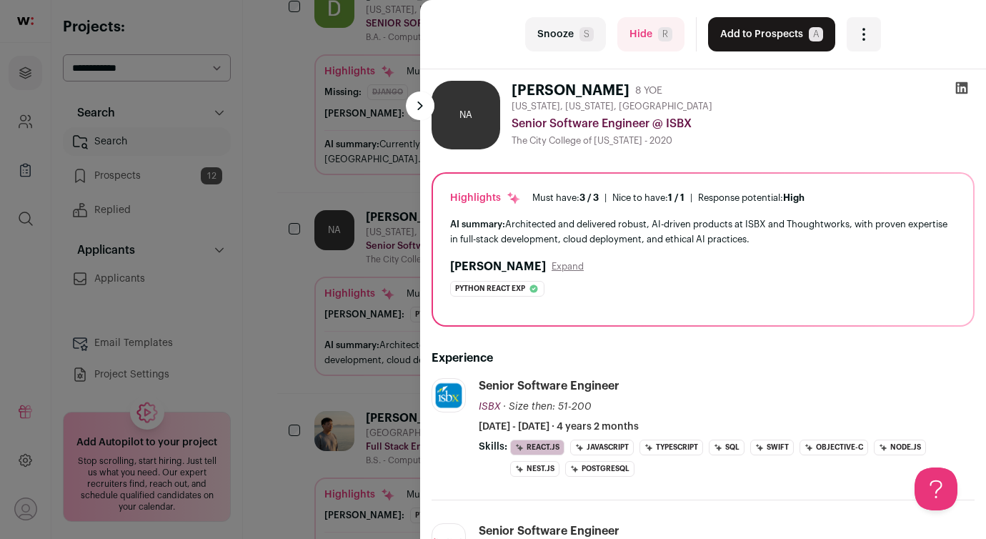
click at [657, 35] on button "Hide R" at bounding box center [650, 34] width 67 height 34
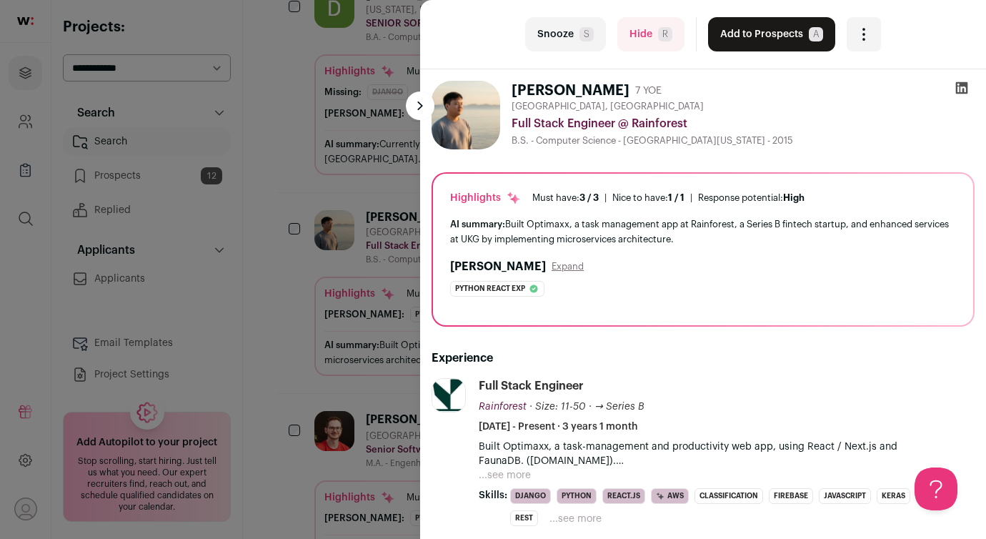
drag, startPoint x: 515, startPoint y: 89, endPoint x: 601, endPoint y: 88, distance: 85.8
click at [601, 88] on h1 "[PERSON_NAME]" at bounding box center [571, 91] width 118 height 20
click at [729, 95] on div "[PERSON_NAME] 7 YOE" at bounding box center [743, 91] width 463 height 20
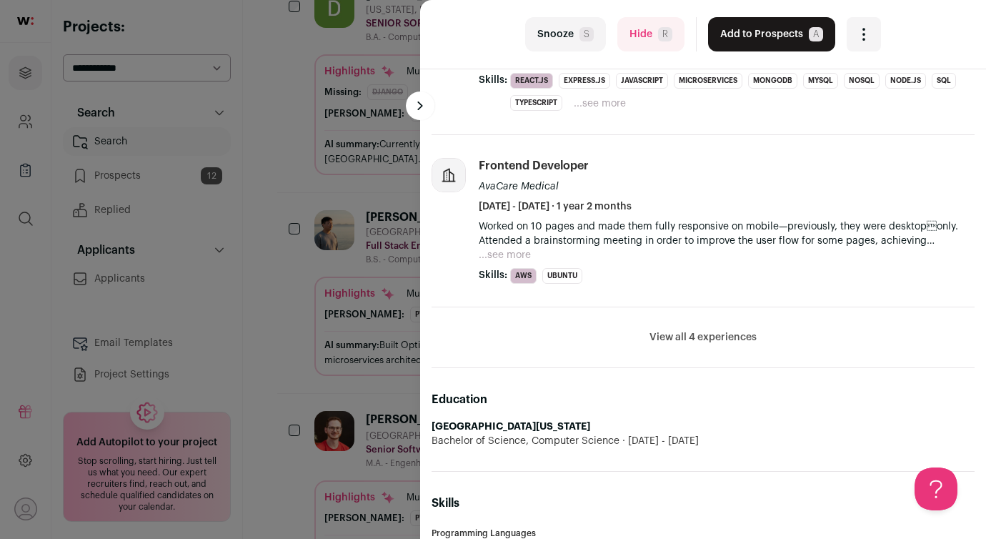
scroll to position [637, 0]
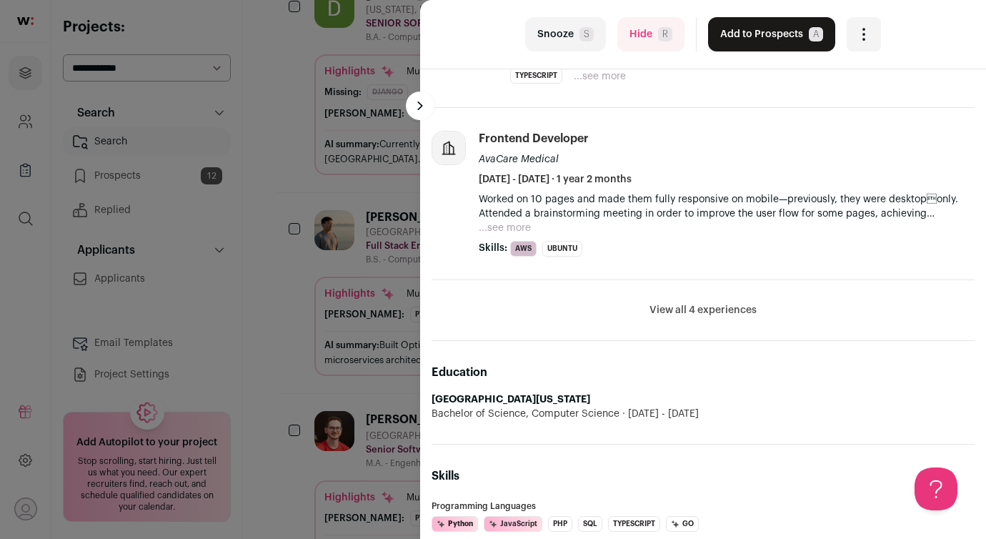
click at [752, 321] on li "View all 4 experiences View less" at bounding box center [703, 310] width 543 height 61
click at [730, 309] on button "View all 4 experiences" at bounding box center [703, 310] width 107 height 14
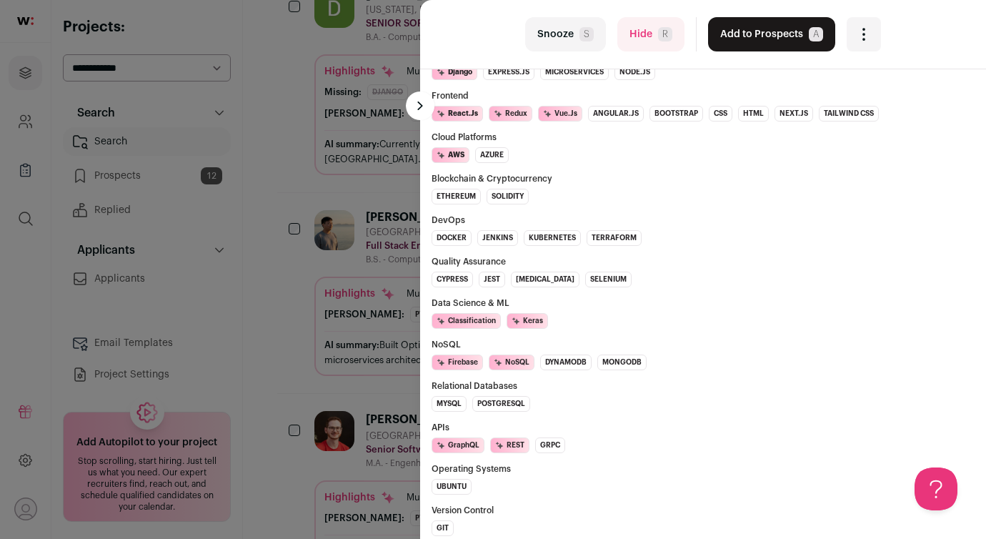
scroll to position [0, 0]
